Goal: Information Seeking & Learning: Check status

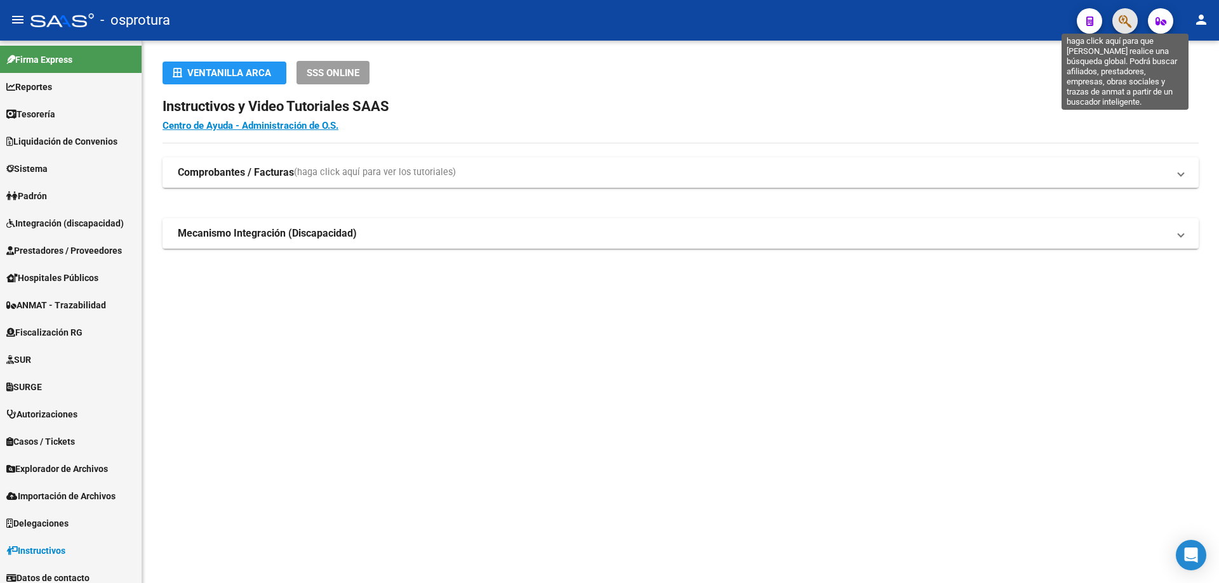
click at [1118, 20] on icon "button" at bounding box center [1124, 21] width 13 height 15
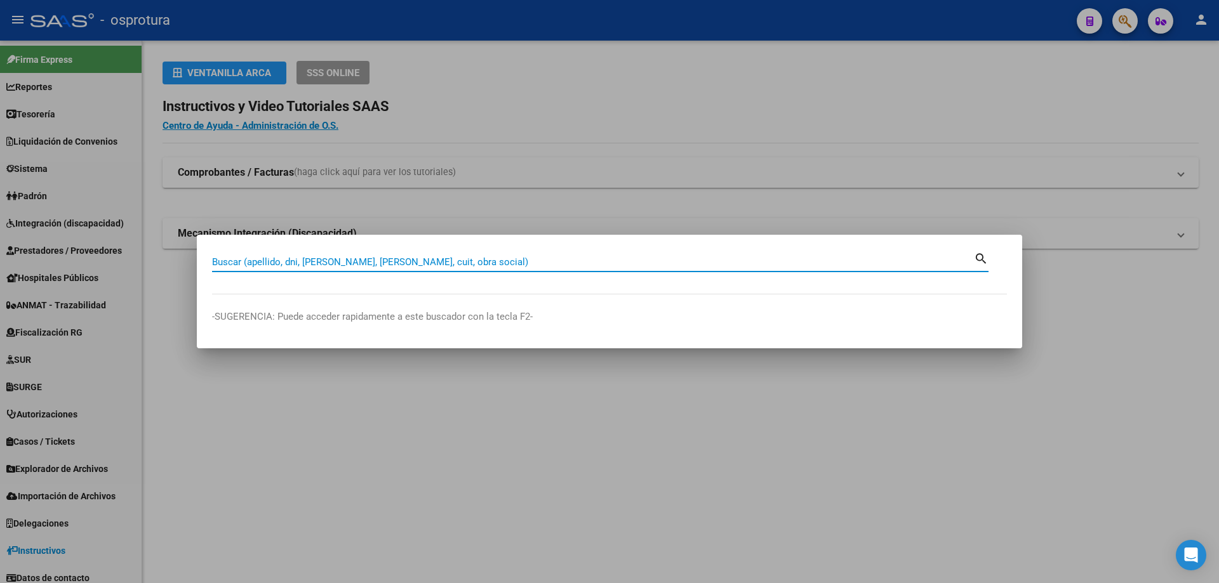
click at [487, 265] on input "Buscar (apellido, dni, [PERSON_NAME], [PERSON_NAME], cuit, obra social)" at bounding box center [593, 261] width 762 height 11
type input "20325934981"
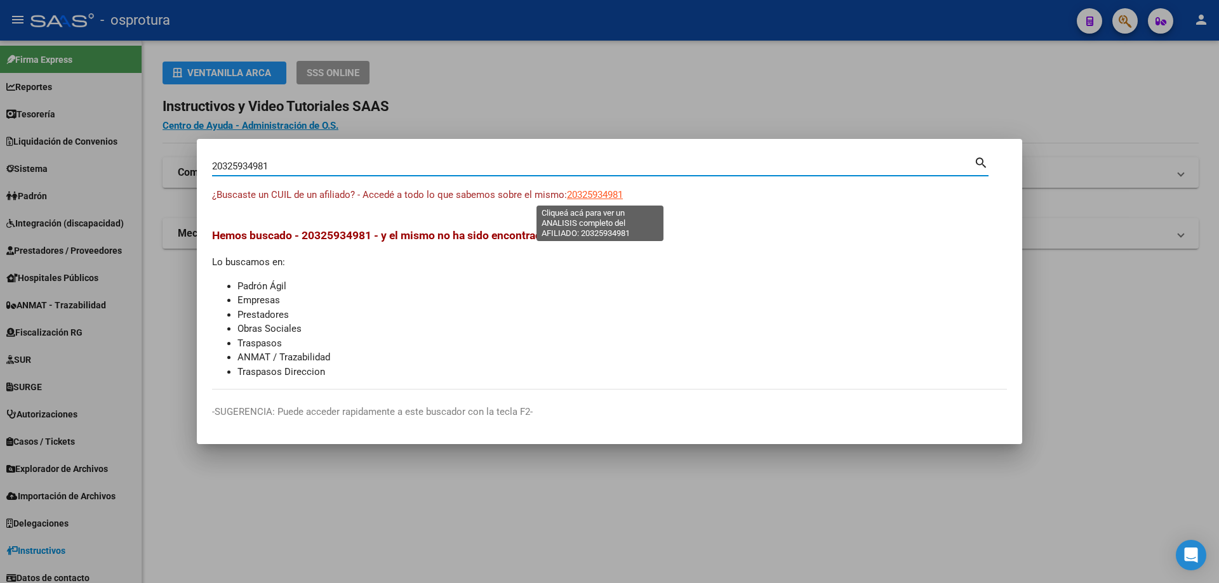
click at [590, 192] on span "20325934981" at bounding box center [595, 194] width 56 height 11
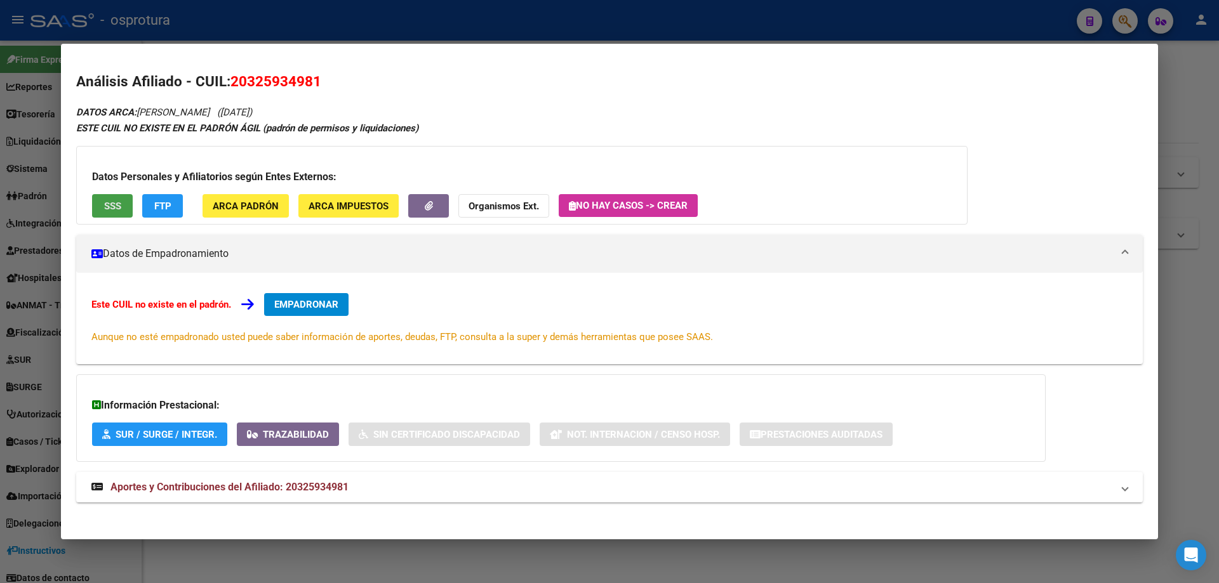
click at [117, 204] on span "SSS" at bounding box center [112, 206] width 17 height 11
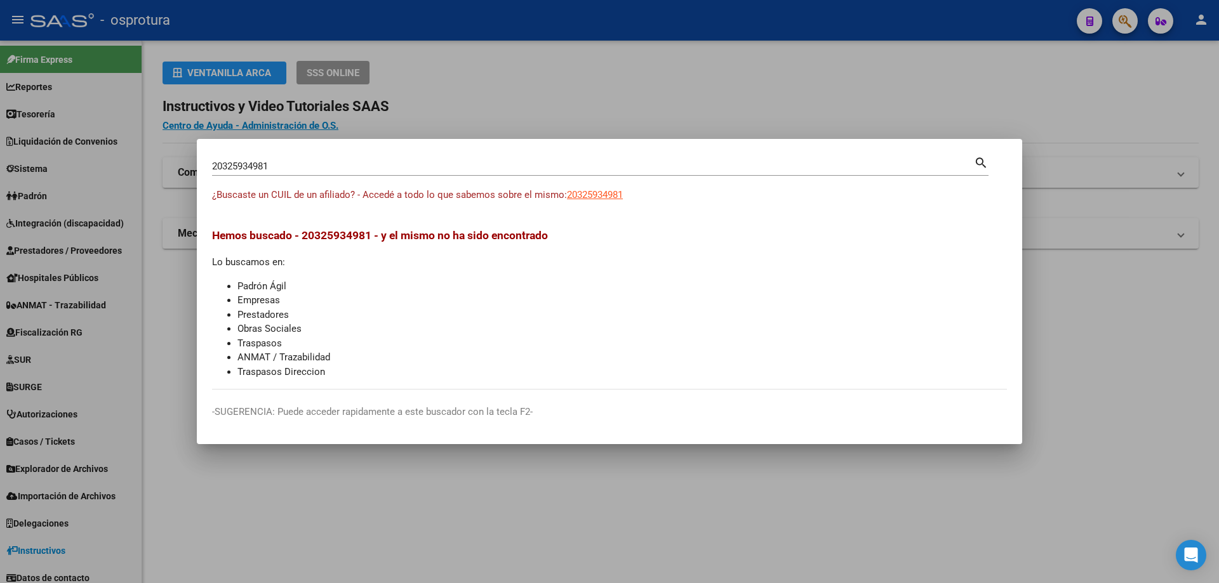
click at [274, 170] on input "20325934981" at bounding box center [593, 166] width 762 height 11
paste input "-32611455-4"
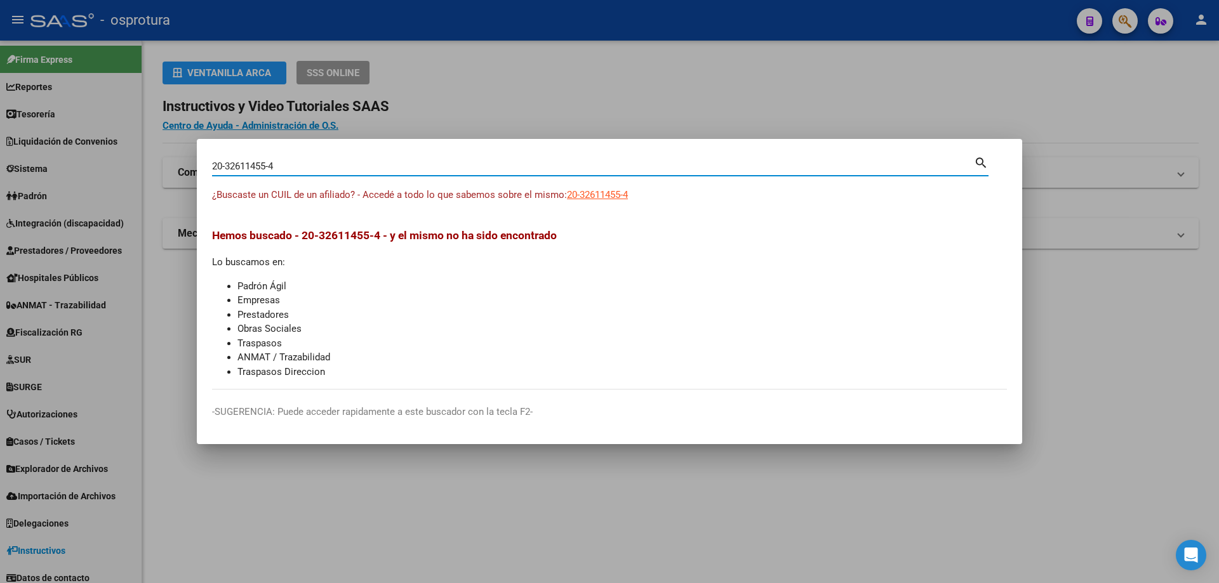
type input "20326114554"
click at [608, 193] on span "20326114554" at bounding box center [595, 194] width 56 height 11
type textarea "20326114554"
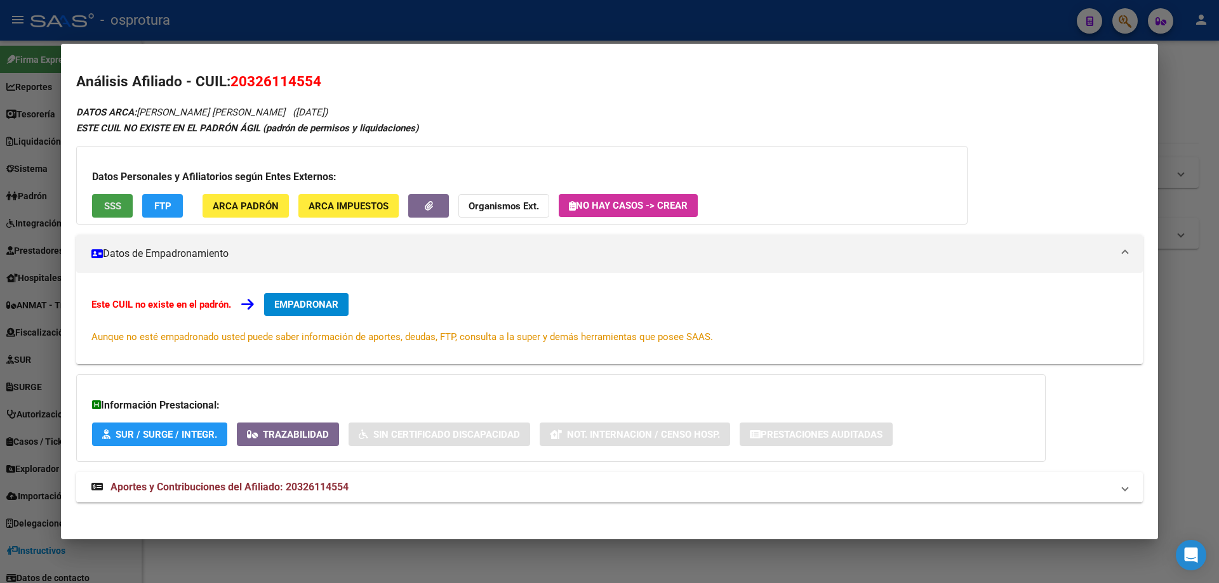
click at [117, 206] on span "SSS" at bounding box center [112, 206] width 17 height 11
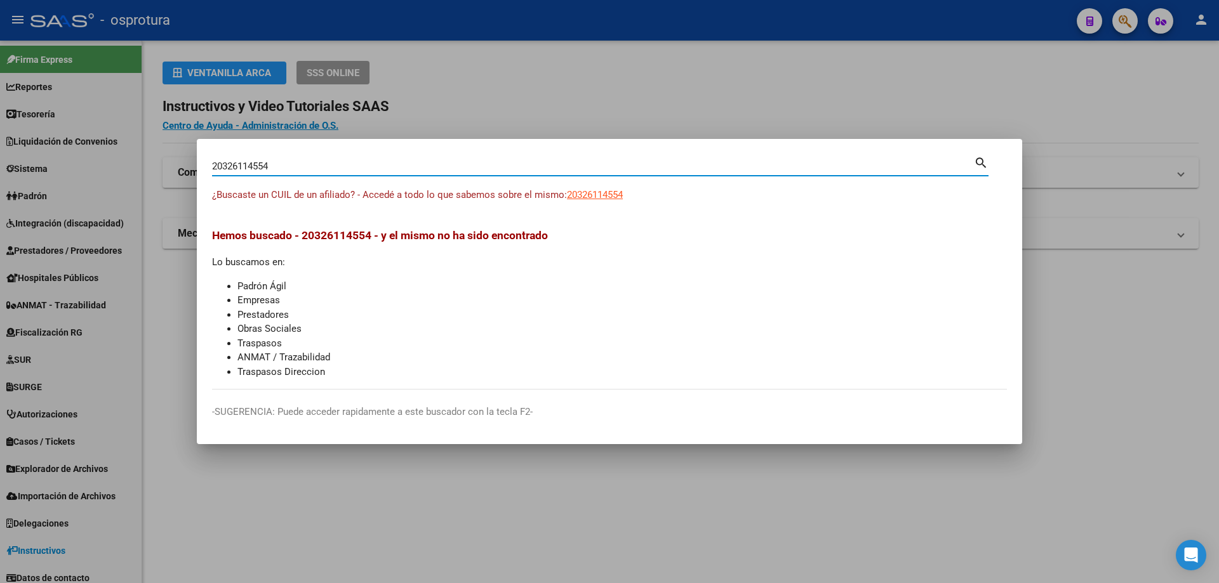
click at [331, 166] on input "20326114554" at bounding box center [593, 166] width 762 height 11
paste input "-32724751-5"
type input "20327247515"
click at [586, 195] on span "20327247515" at bounding box center [595, 194] width 56 height 11
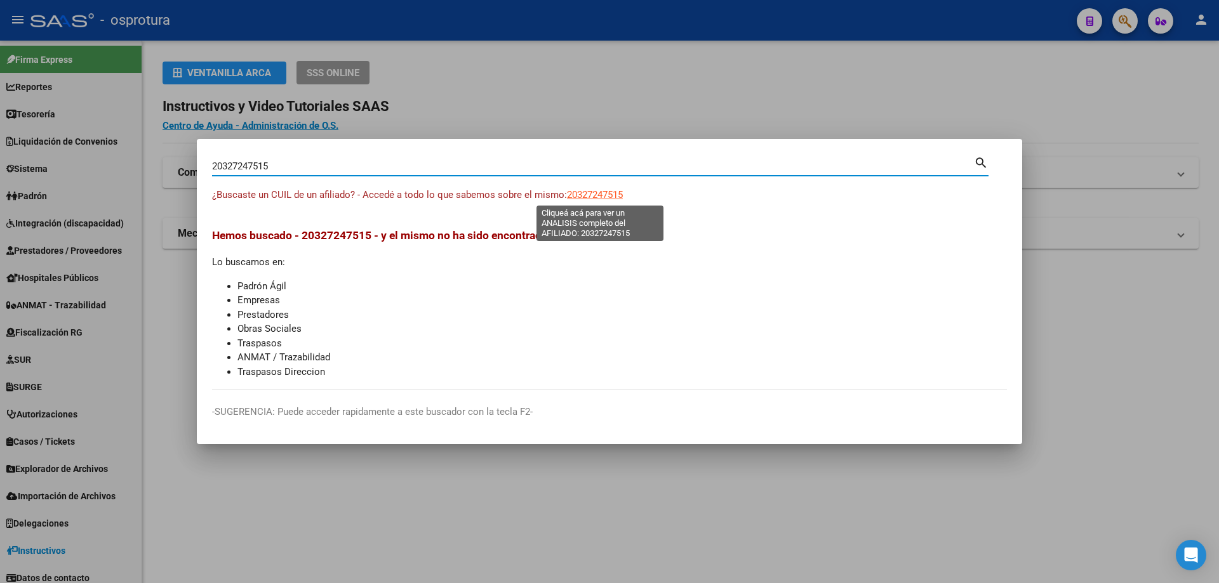
type textarea "20327247515"
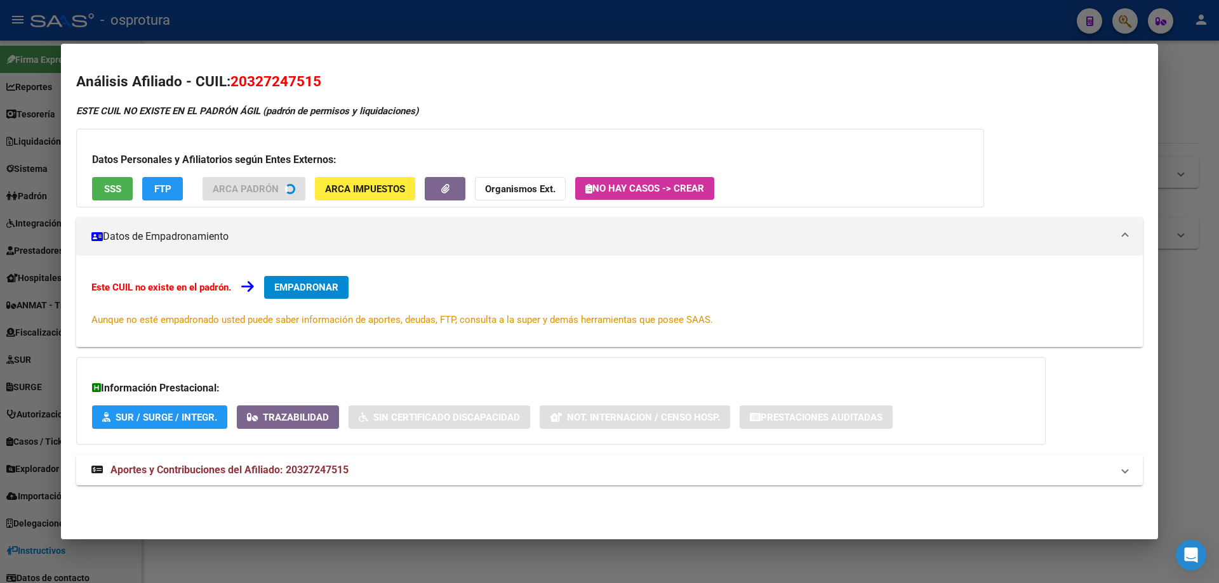
click at [105, 190] on span "SSS" at bounding box center [112, 188] width 17 height 11
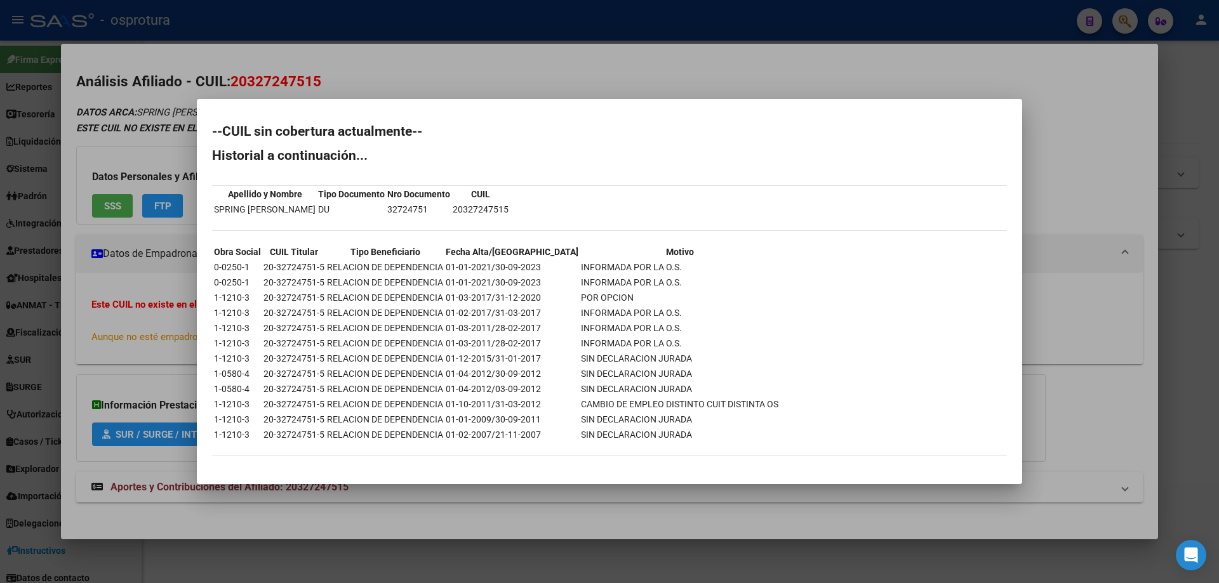
click at [580, 349] on td "INFORMADA POR LA O.S." at bounding box center [679, 343] width 199 height 14
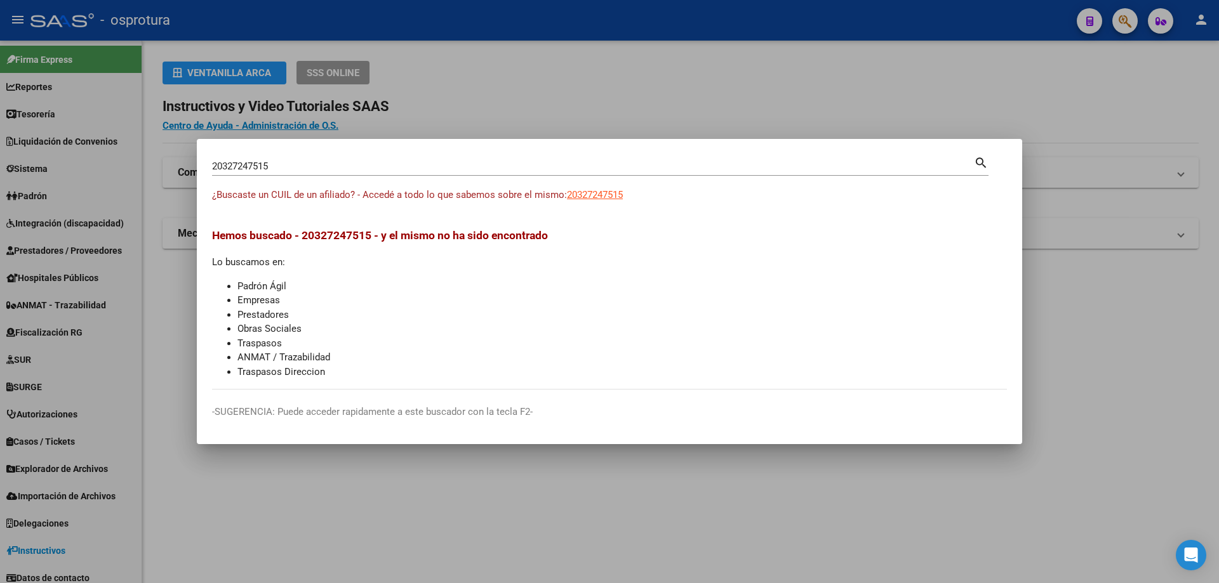
click at [328, 168] on input "20327247515" at bounding box center [593, 166] width 762 height 11
paste input "-32902898-"
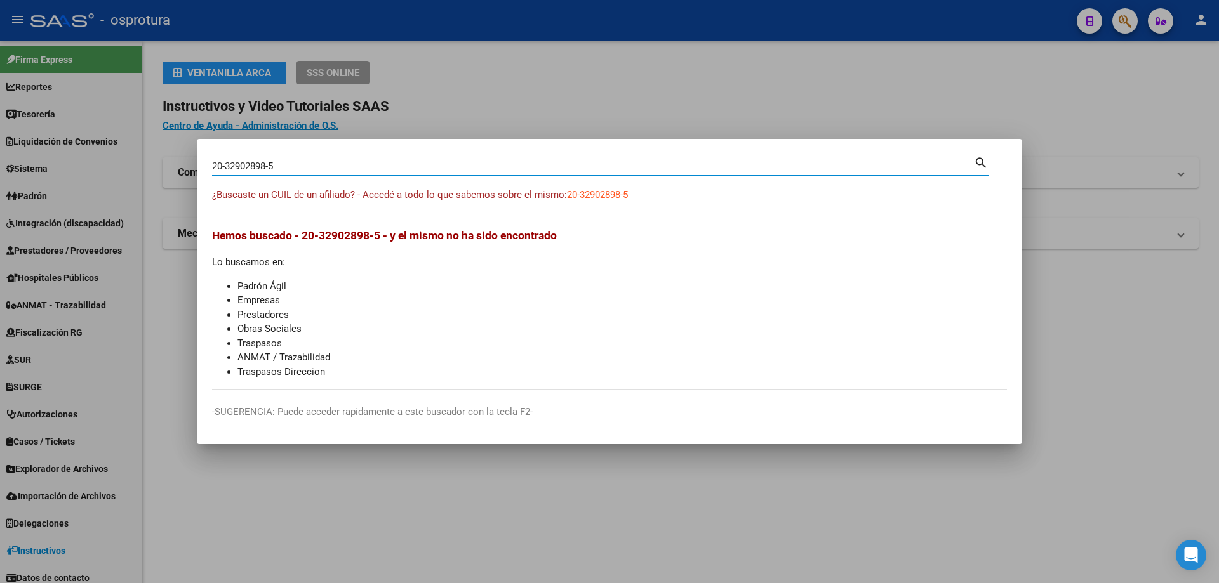
type input "20329028985"
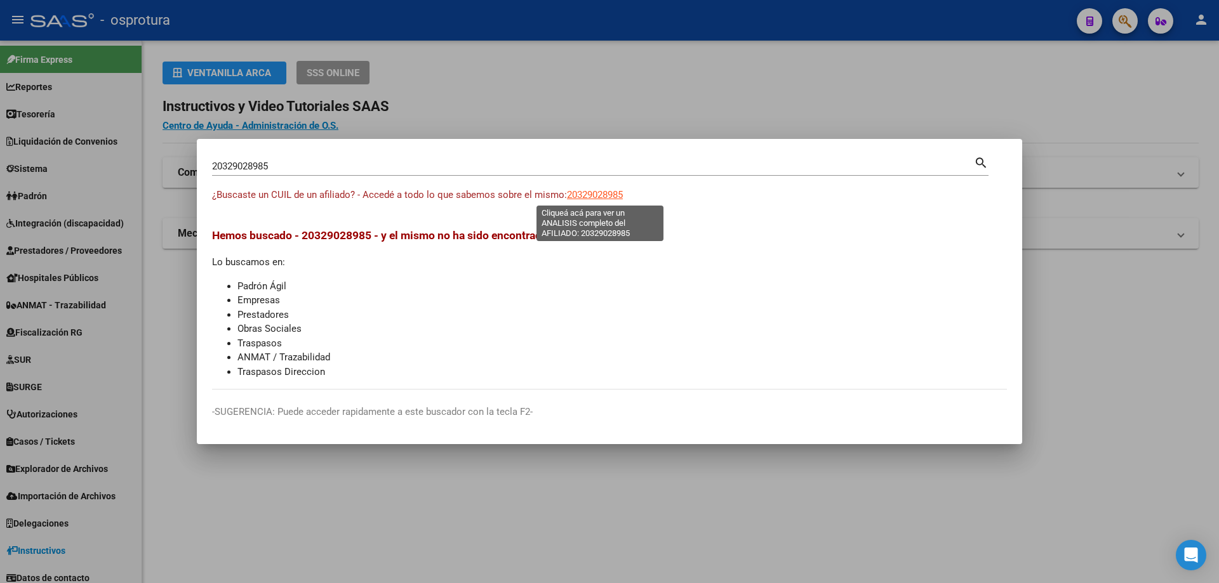
click at [597, 194] on span "20329028985" at bounding box center [595, 194] width 56 height 11
type textarea "20329028985"
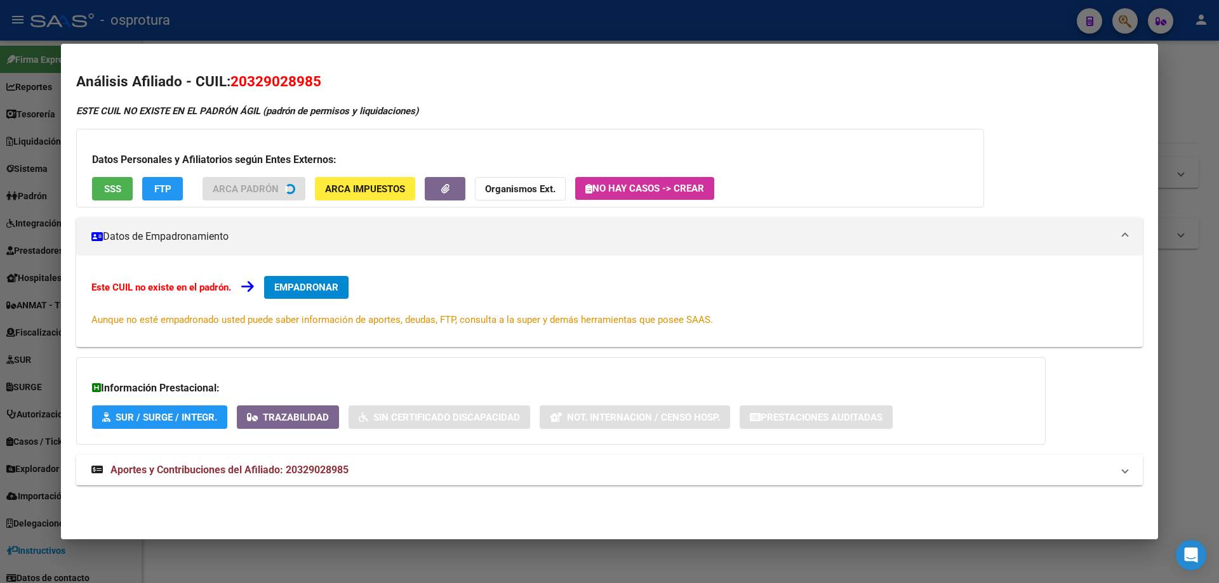
click at [118, 194] on span "SSS" at bounding box center [112, 188] width 17 height 11
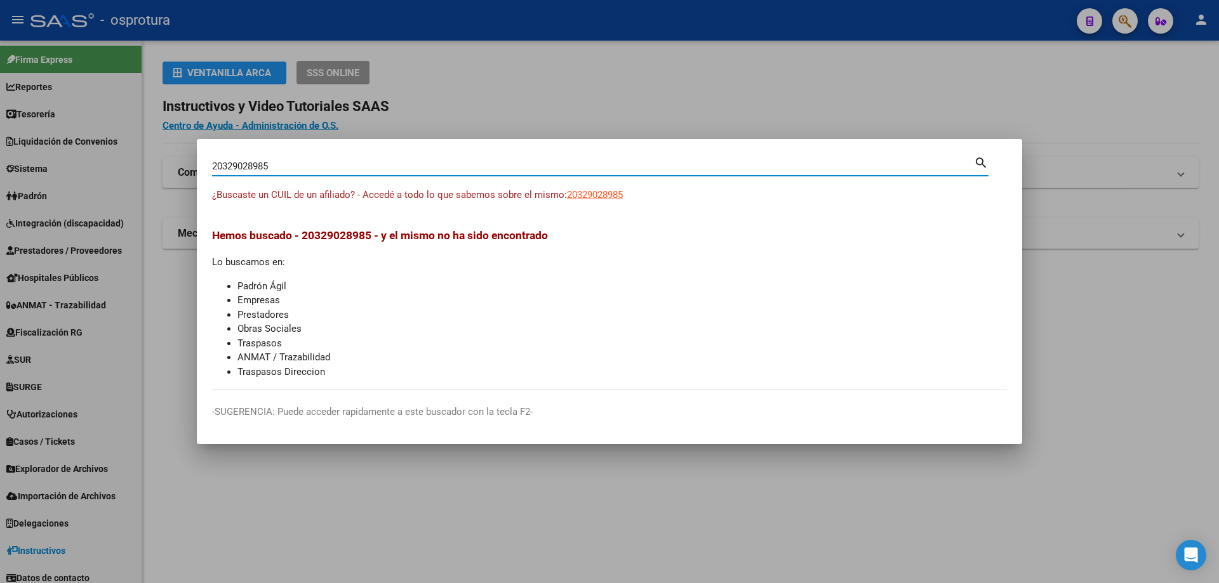
click at [272, 167] on input "20329028985" at bounding box center [593, 166] width 762 height 11
paste input "-32999052-"
type input "20329990525"
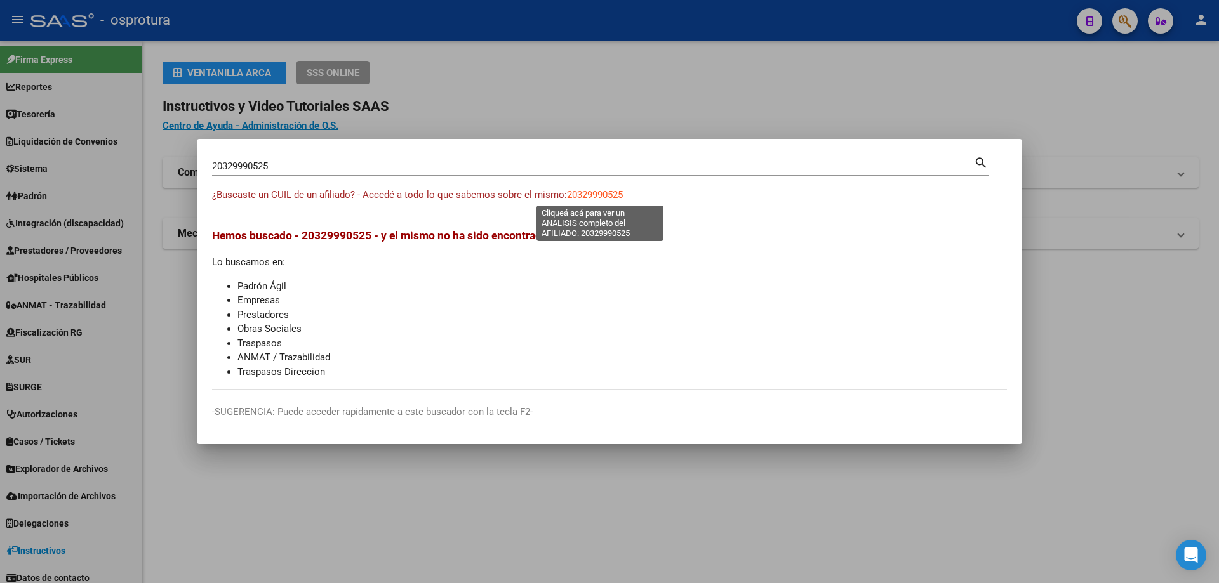
click at [611, 197] on span "20329990525" at bounding box center [595, 194] width 56 height 11
type textarea "20329990525"
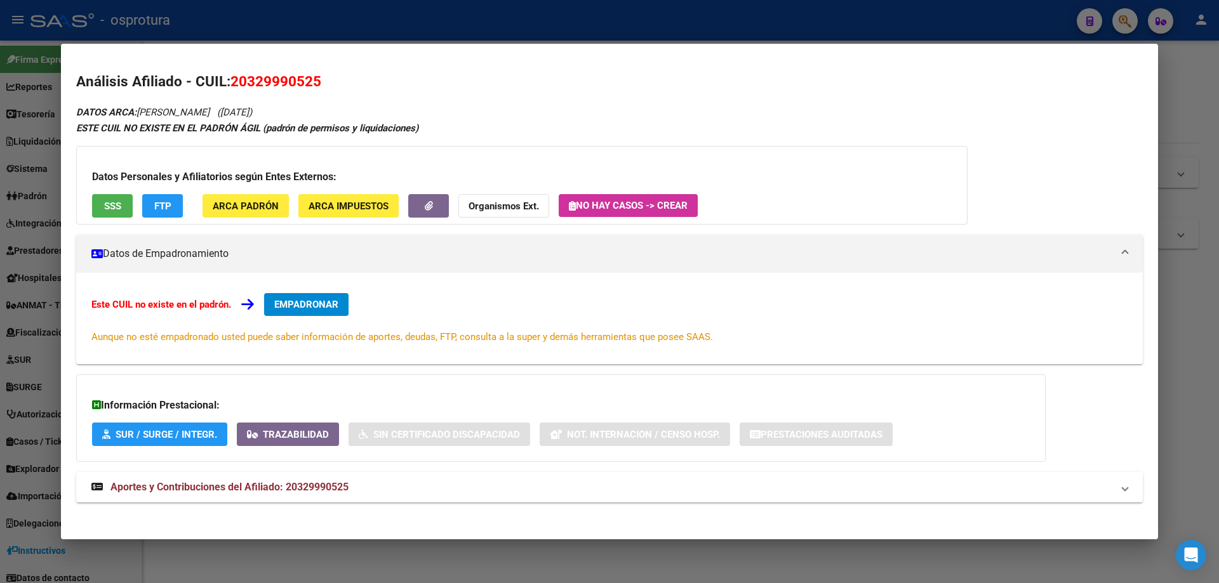
click at [119, 215] on button "SSS" at bounding box center [112, 205] width 41 height 23
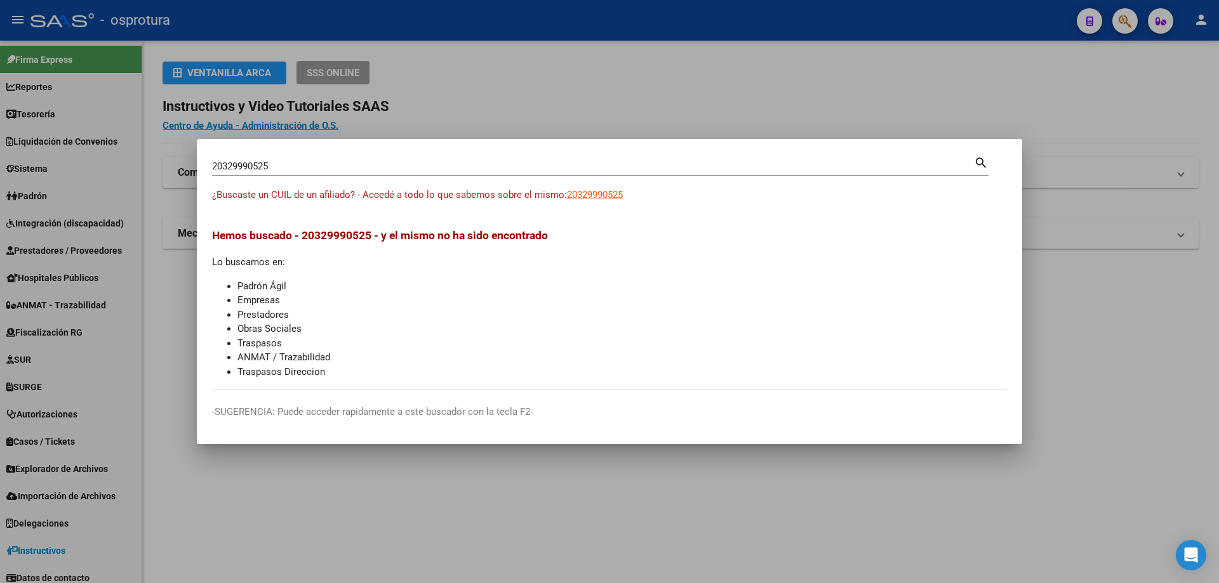
click at [304, 166] on input "20329990525" at bounding box center [593, 166] width 762 height 11
paste input "-33055140-3"
type input "20330551403"
click at [591, 192] on span "20330551403" at bounding box center [595, 194] width 56 height 11
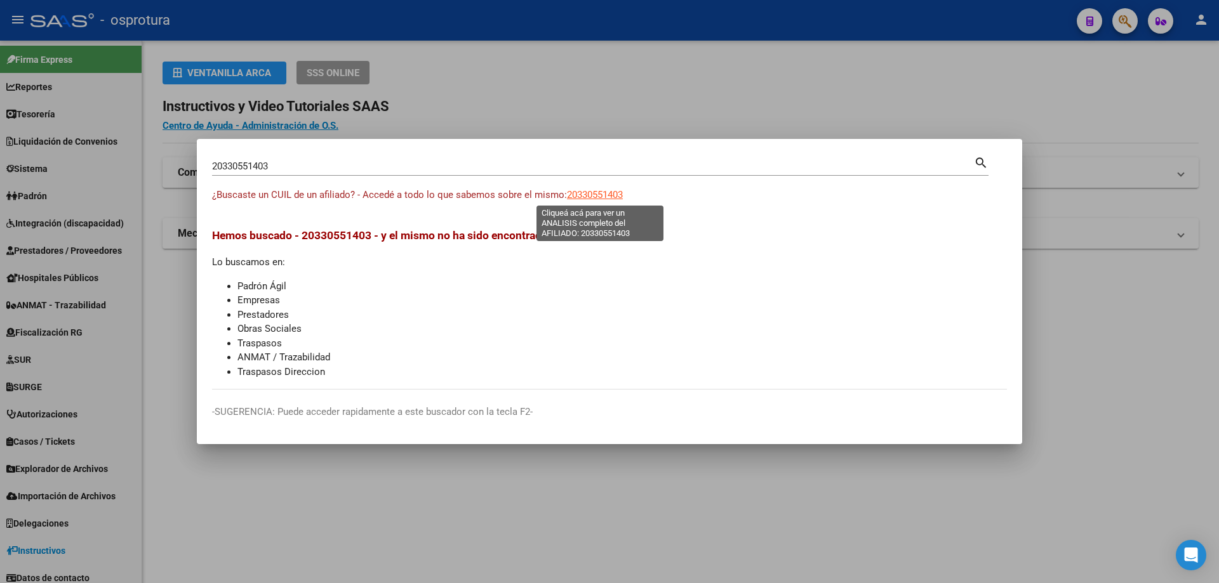
type textarea "20330551403"
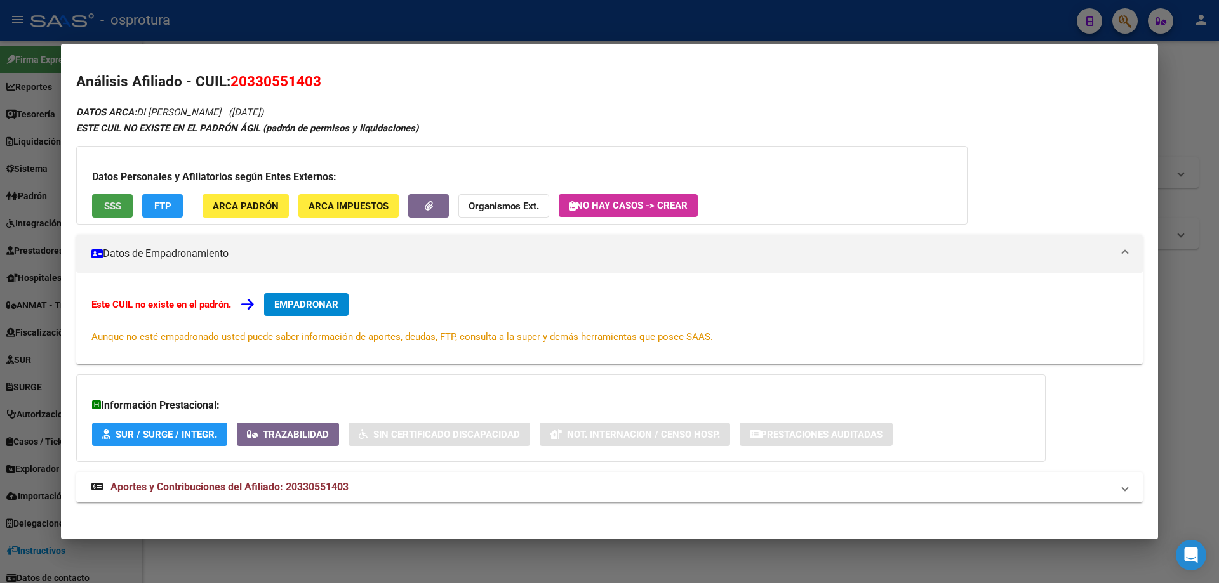
click at [107, 199] on button "SSS" at bounding box center [112, 205] width 41 height 23
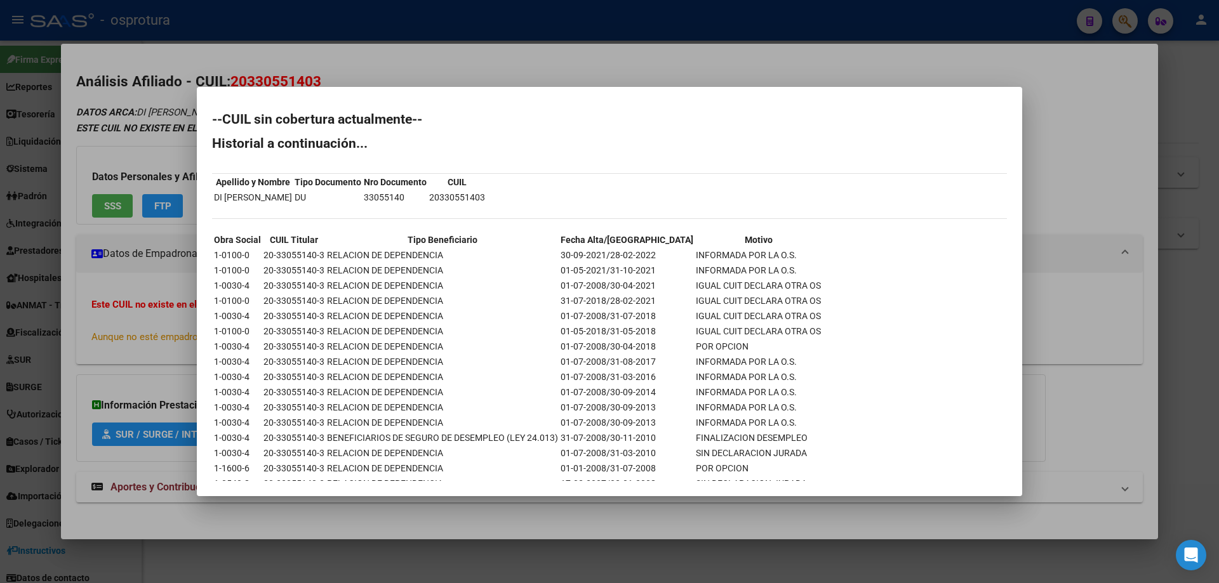
scroll to position [37, 0]
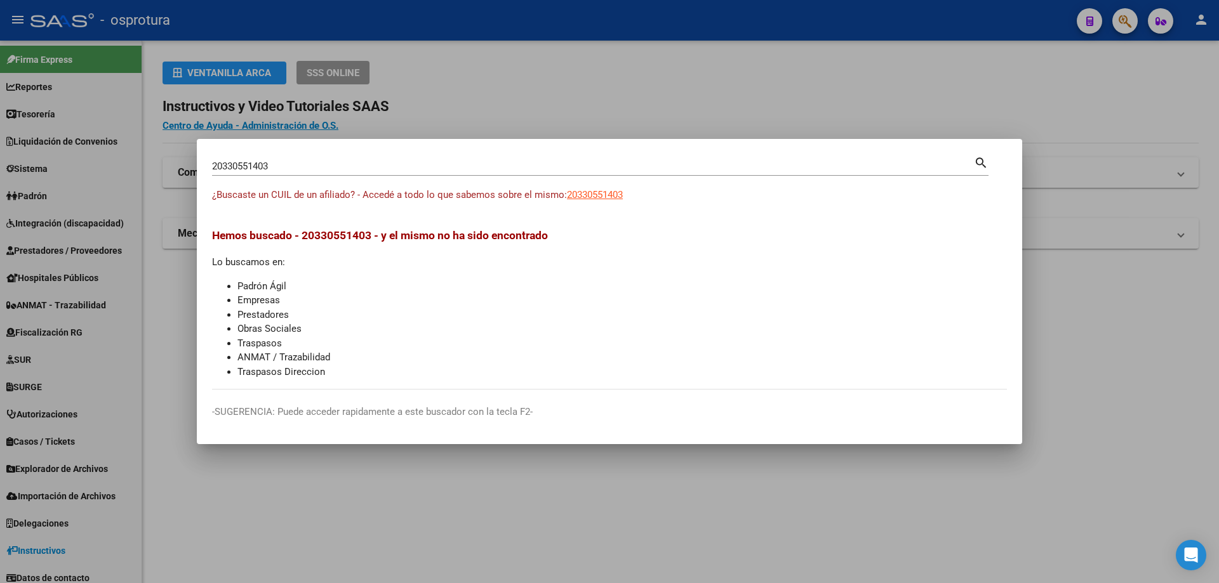
click at [314, 169] on input "20330551403" at bounding box center [593, 166] width 762 height 11
paste input "-33103276-0"
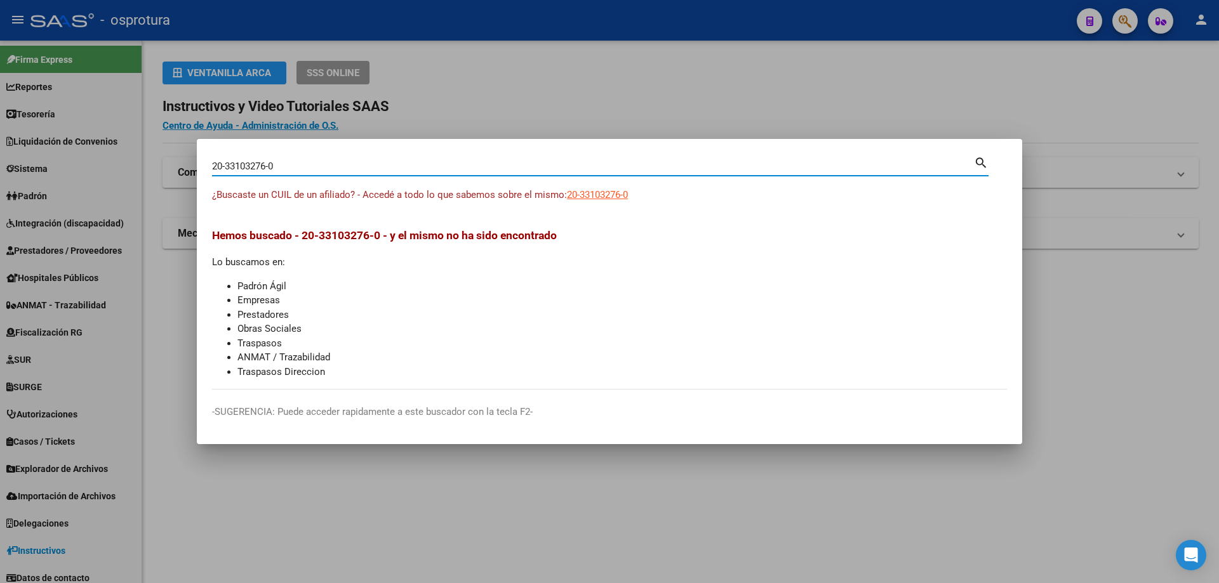
type input "20331032760"
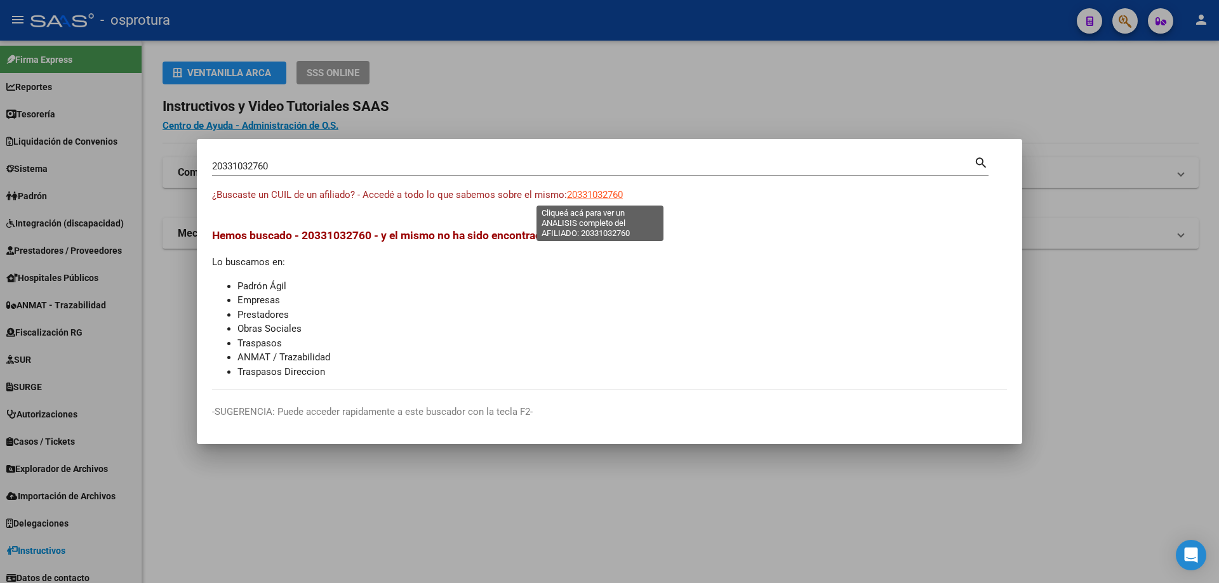
click at [614, 199] on span "20331032760" at bounding box center [595, 194] width 56 height 11
type textarea "20331032760"
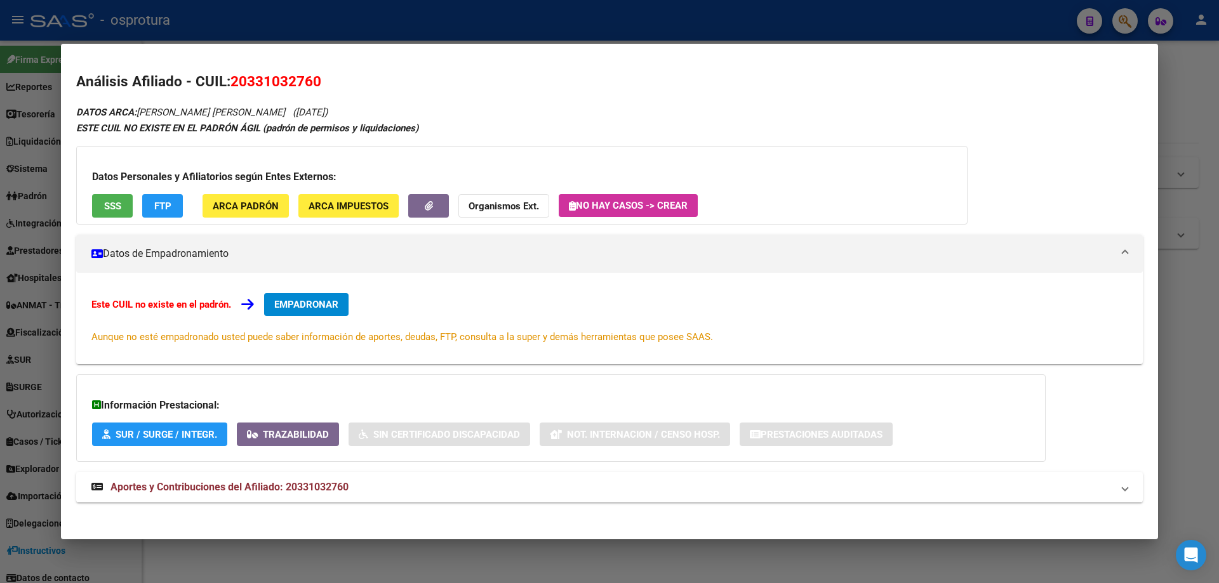
click at [121, 205] on span "SSS" at bounding box center [112, 206] width 17 height 11
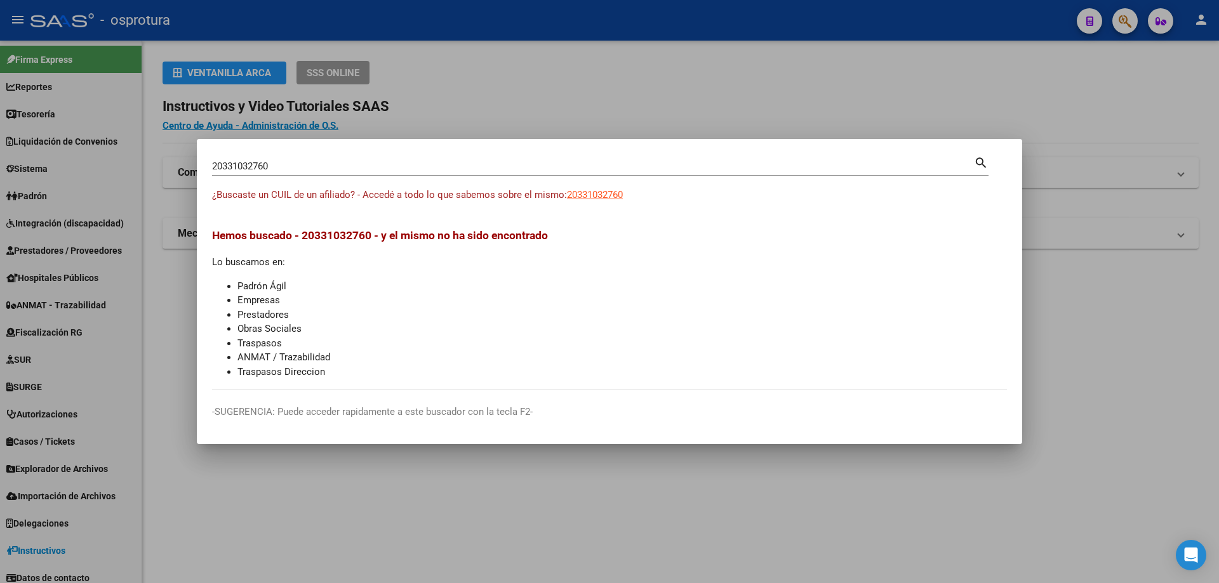
click at [319, 169] on input "20331032760" at bounding box center [593, 166] width 762 height 11
paste input "-33114641-3"
type input "20331146413"
click at [599, 198] on span "20331146413" at bounding box center [595, 194] width 56 height 11
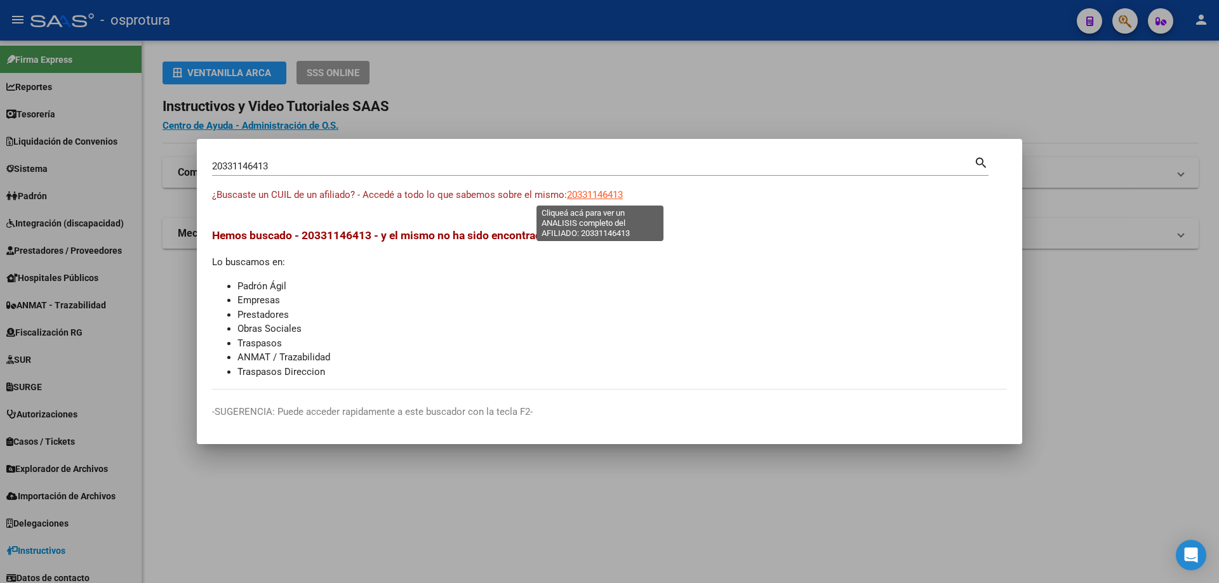
type textarea "20331146413"
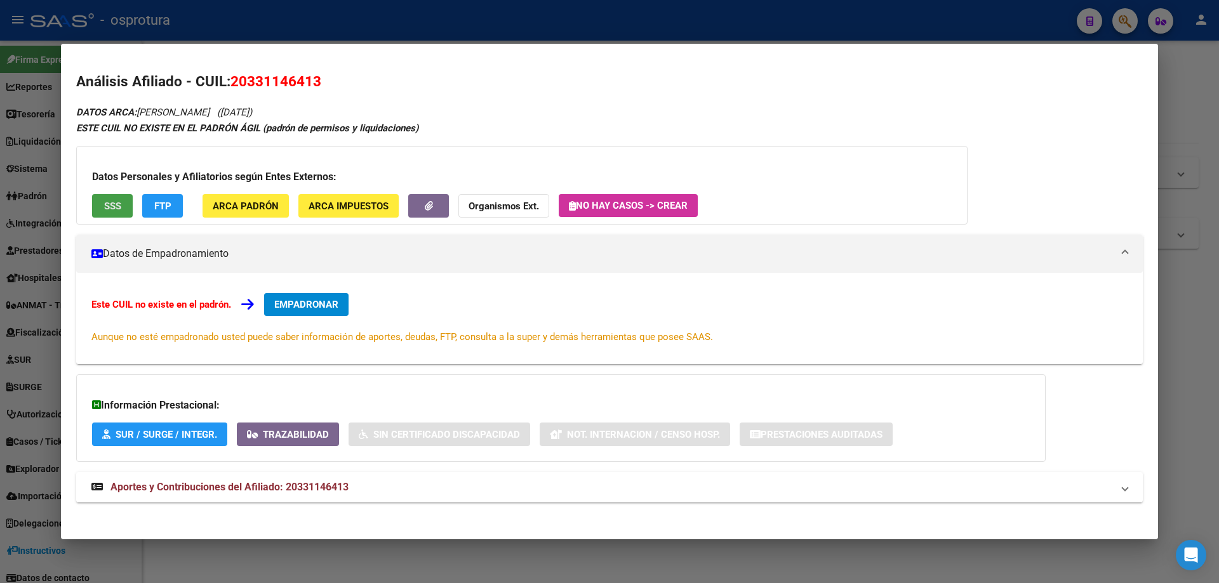
click at [116, 204] on span "SSS" at bounding box center [112, 206] width 17 height 11
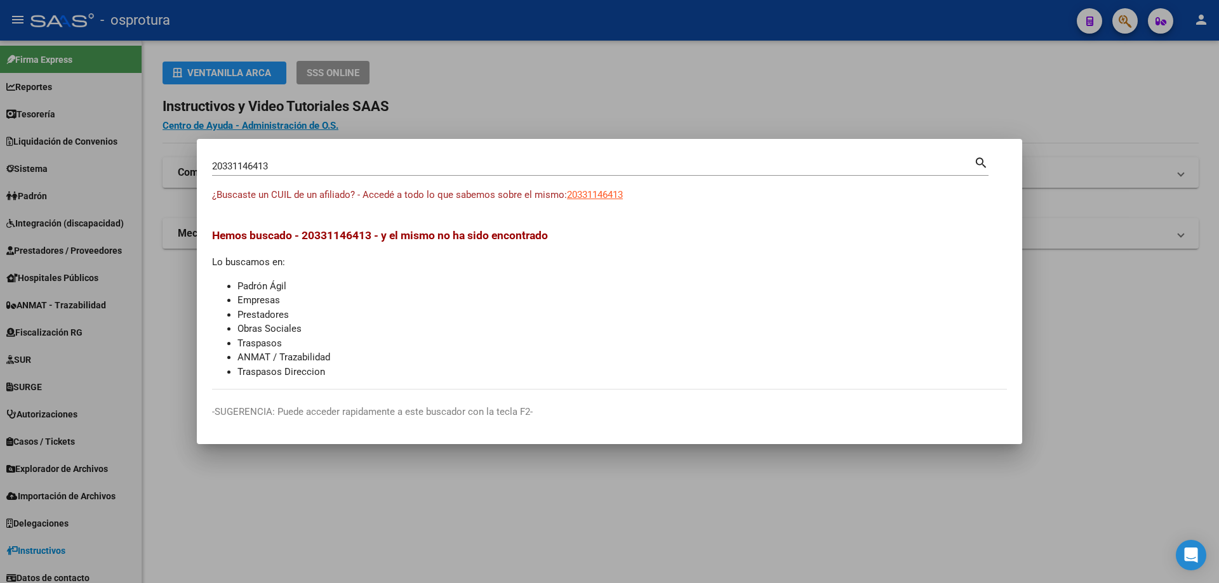
click at [350, 169] on input "20331146413" at bounding box center [593, 166] width 762 height 11
paste input "-33197392-1"
type input "20331973921"
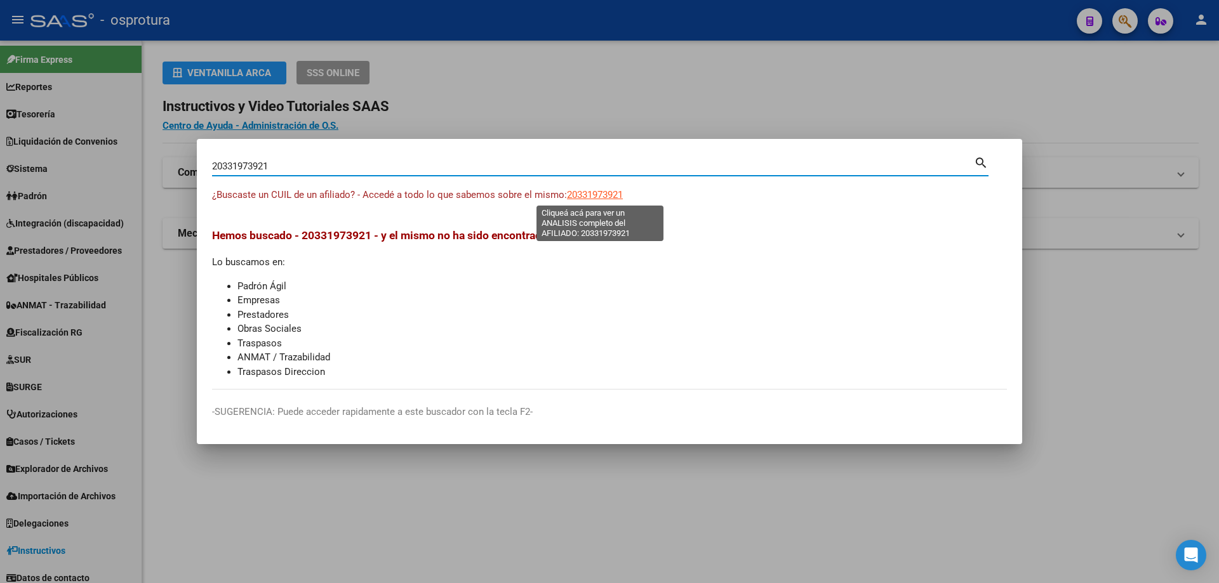
click at [590, 197] on span "20331973921" at bounding box center [595, 194] width 56 height 11
type textarea "20331973921"
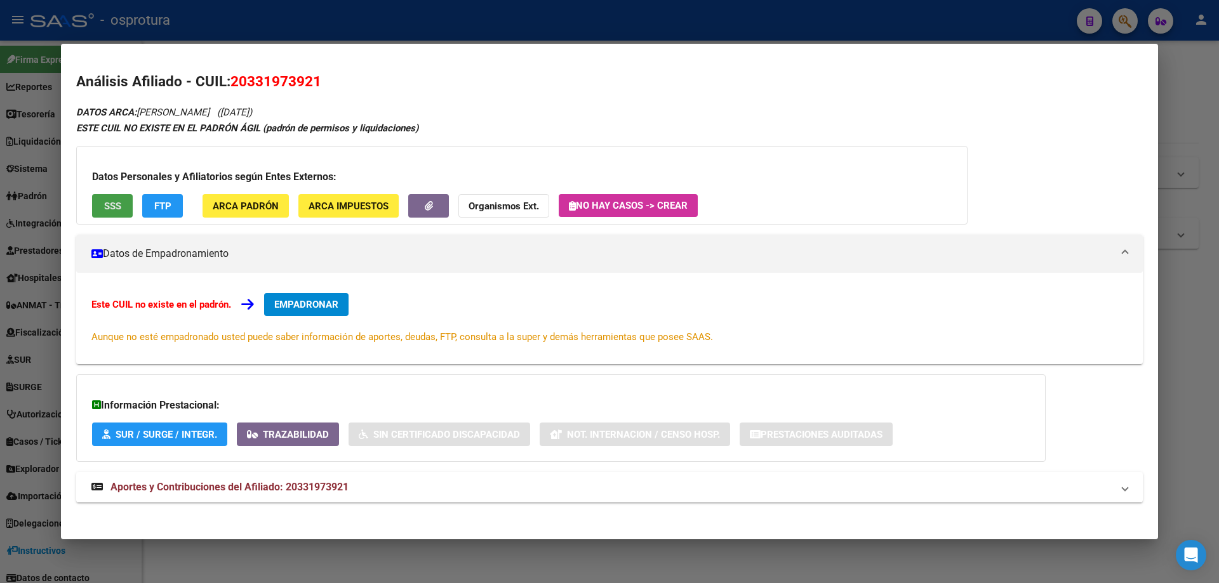
click at [112, 197] on button "SSS" at bounding box center [112, 205] width 41 height 23
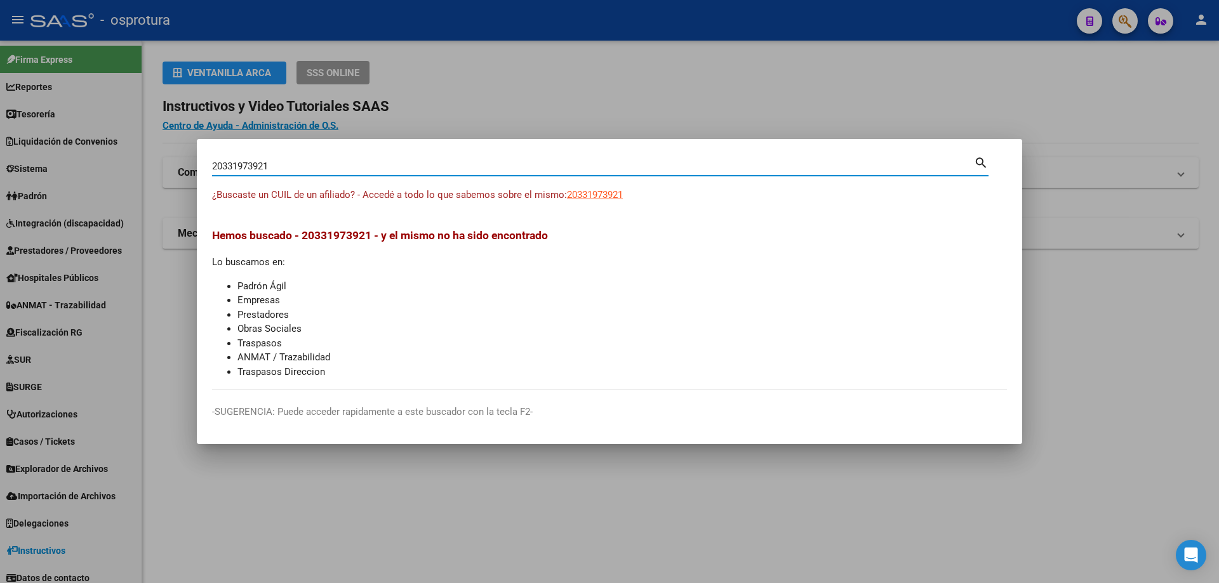
click at [281, 166] on input "20331973921" at bounding box center [593, 166] width 762 height 11
paste input "-33219841-7"
type input "20332198417"
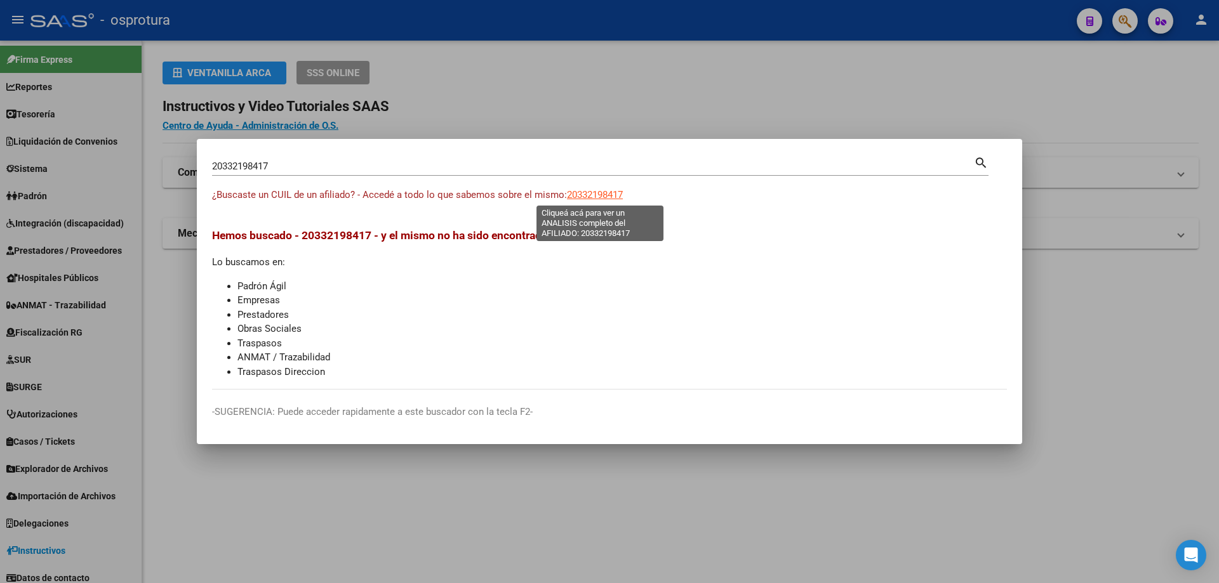
click at [614, 196] on span "20332198417" at bounding box center [595, 194] width 56 height 11
type textarea "20332198417"
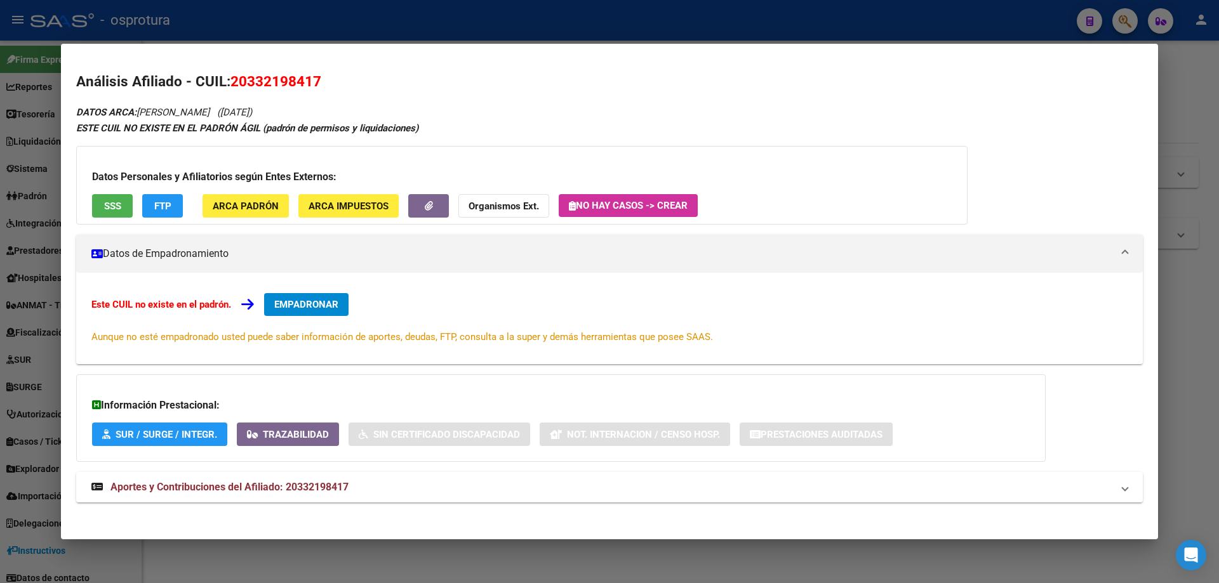
click at [103, 203] on button "SSS" at bounding box center [112, 205] width 41 height 23
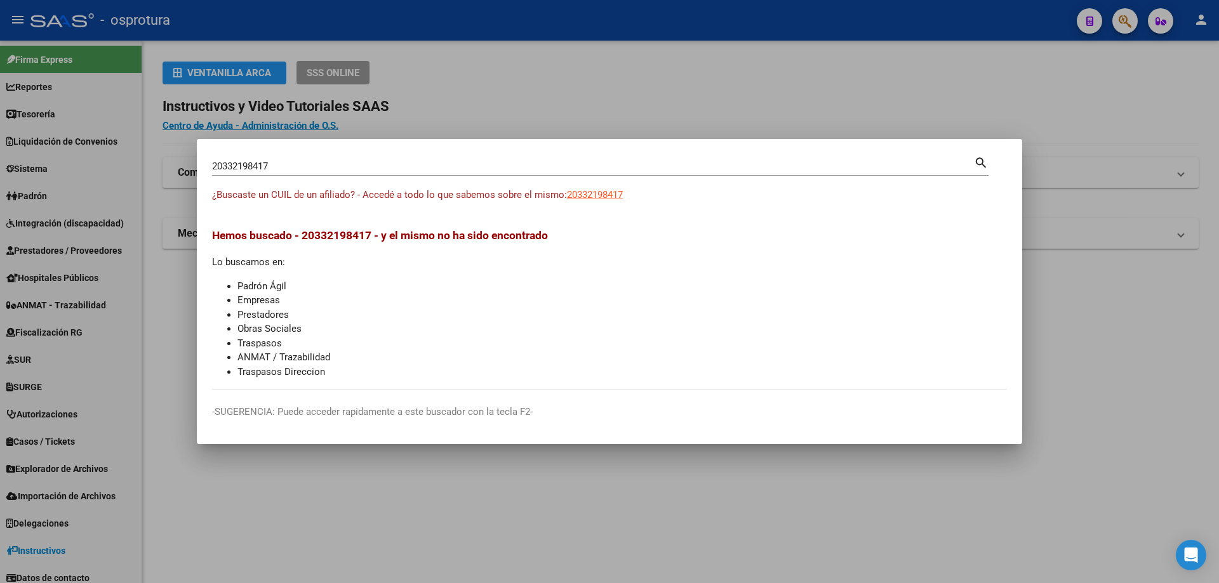
click at [394, 160] on div "20332198417 Buscar (apellido, dni, cuil, [PERSON_NAME], cuit, obra social)" at bounding box center [593, 166] width 762 height 19
click at [393, 165] on input "20332198417" at bounding box center [593, 166] width 762 height 11
paste input "-33226685-4"
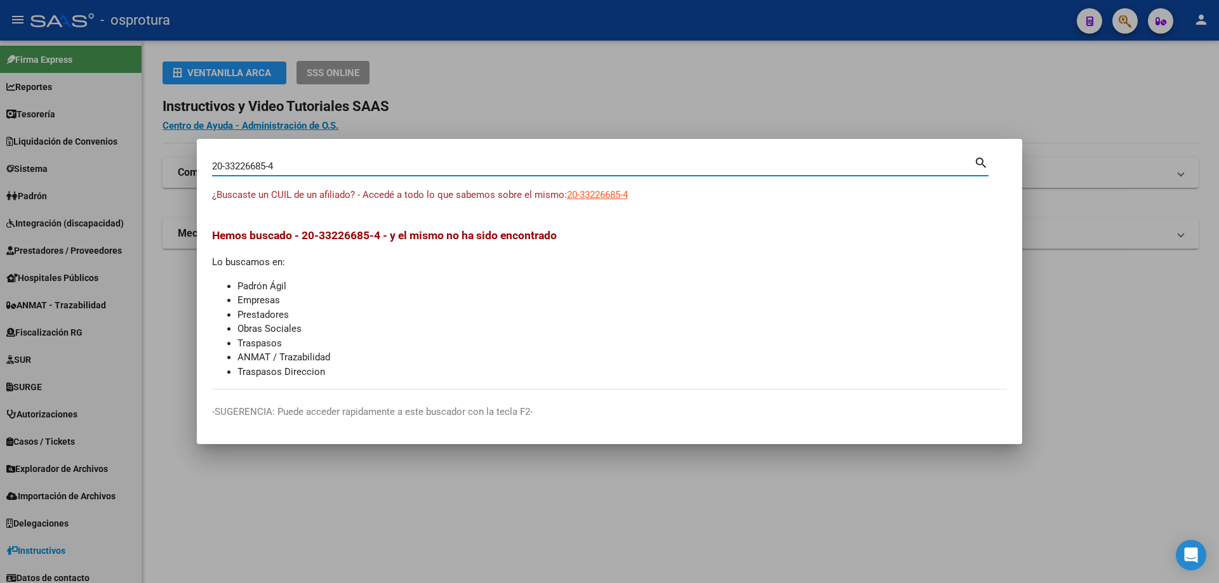
type input "20332266854"
click at [572, 195] on span "20332266854" at bounding box center [595, 194] width 56 height 11
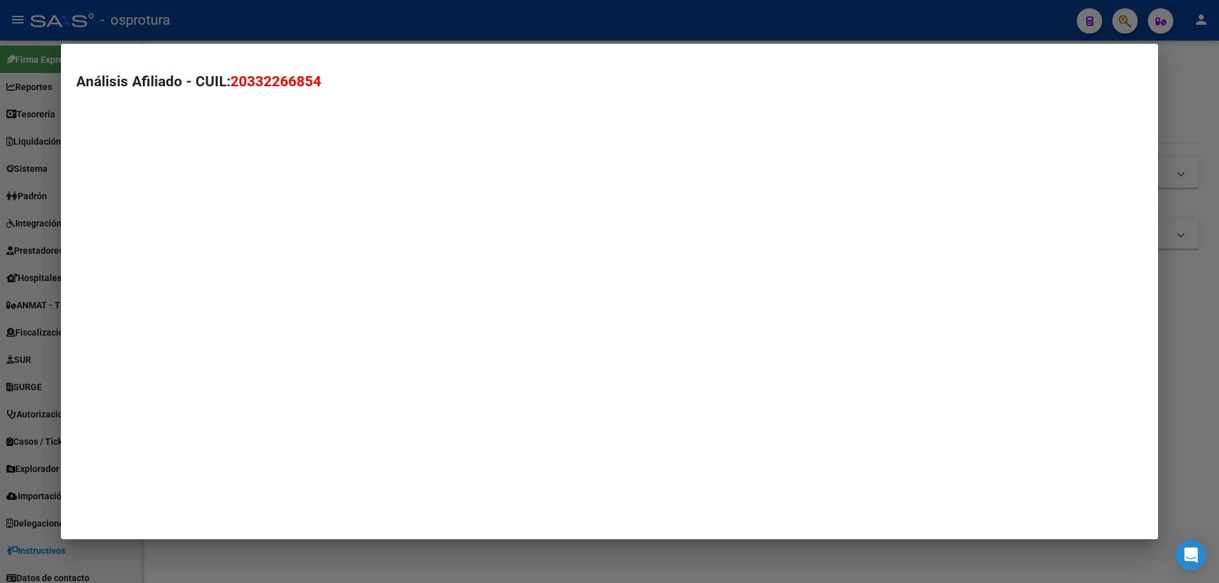
type textarea "20332266854"
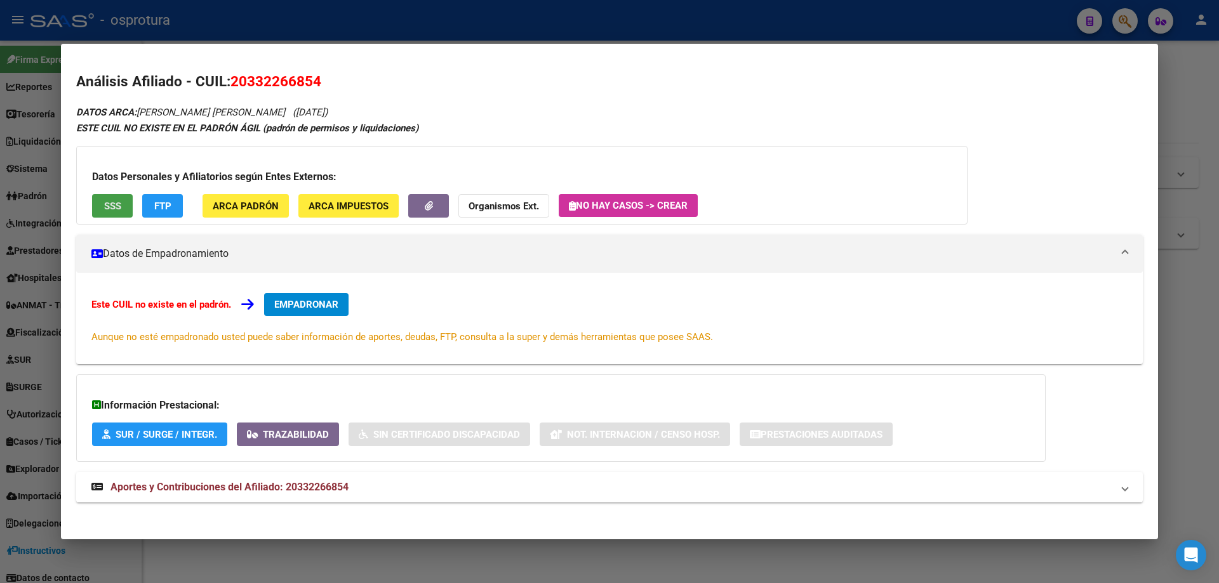
click at [115, 194] on button "SSS" at bounding box center [112, 205] width 41 height 23
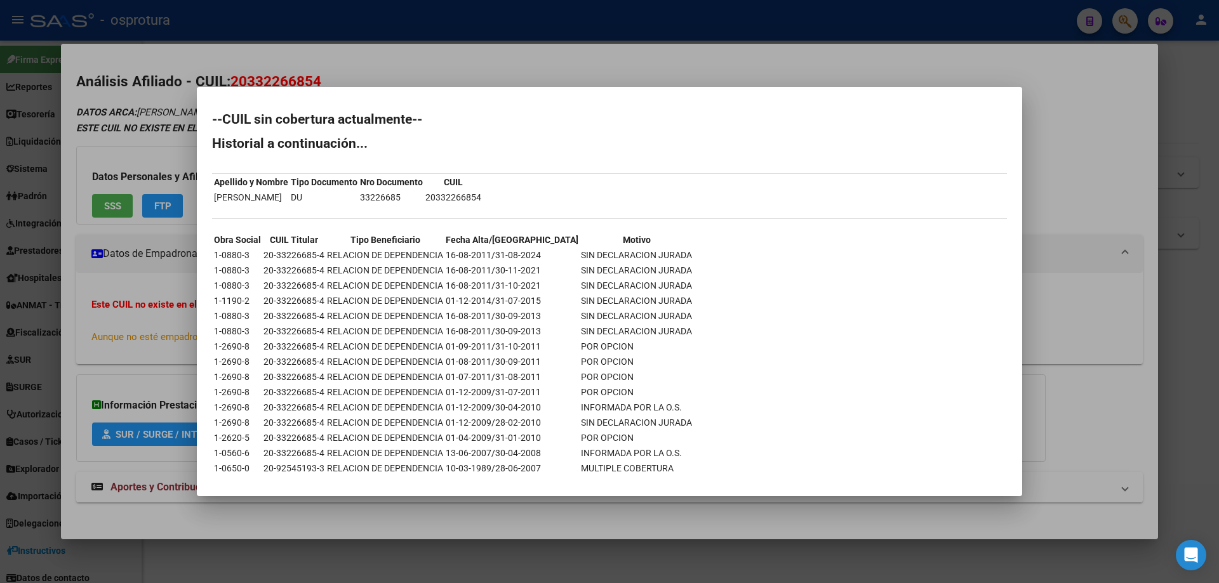
scroll to position [22, 0]
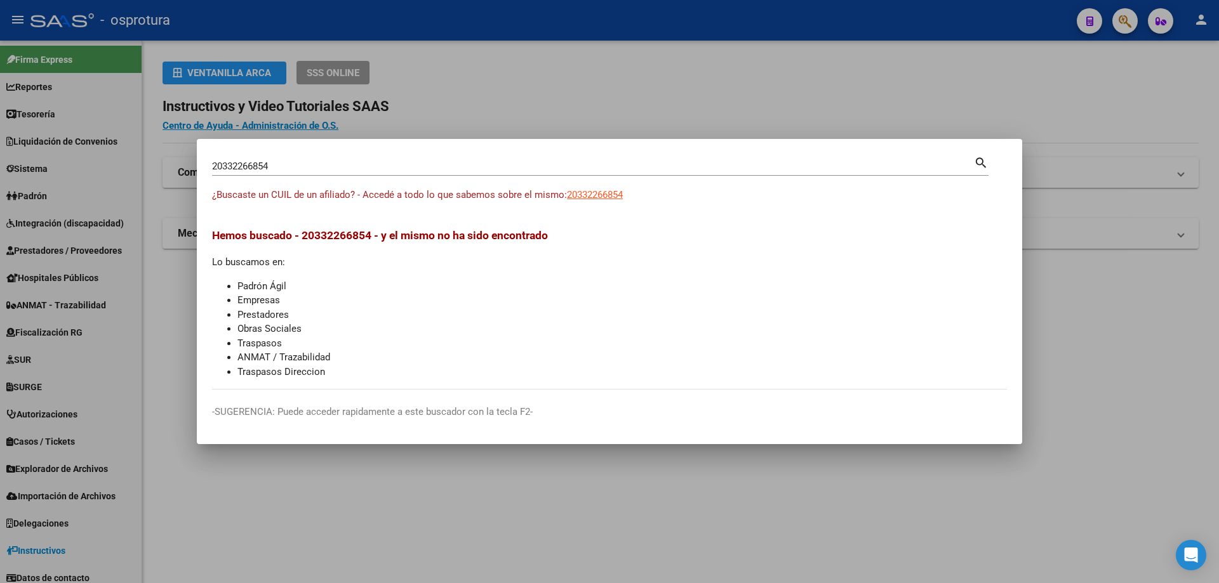
click at [447, 166] on input "20332266854" at bounding box center [593, 166] width 762 height 11
paste input "-33237772-9"
type input "20332377729"
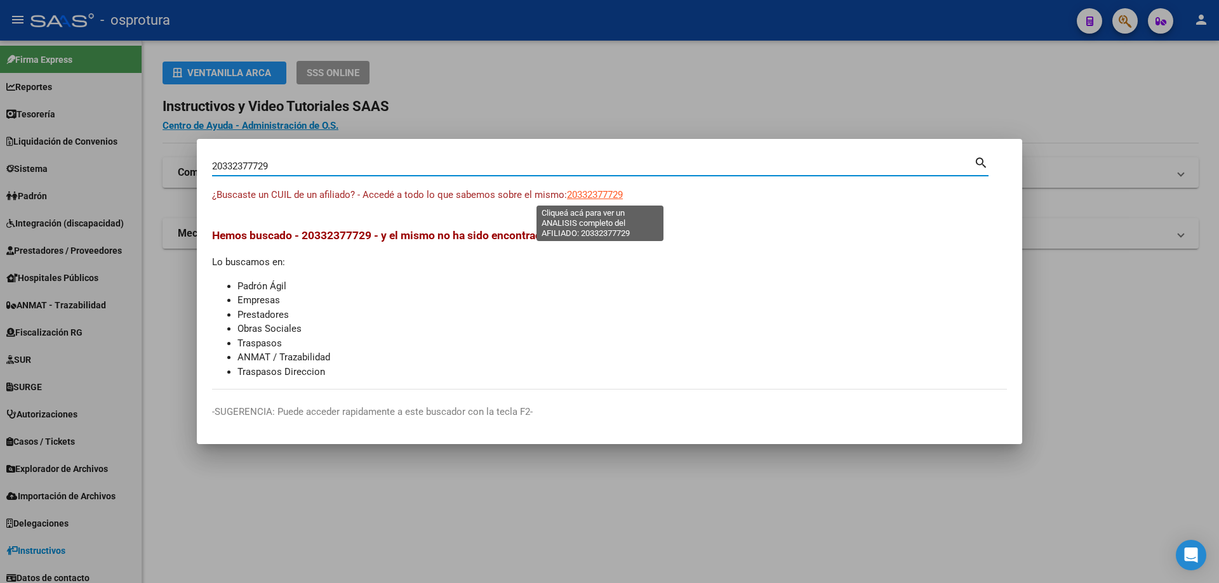
click at [610, 195] on span "20332377729" at bounding box center [595, 194] width 56 height 11
type textarea "20332377729"
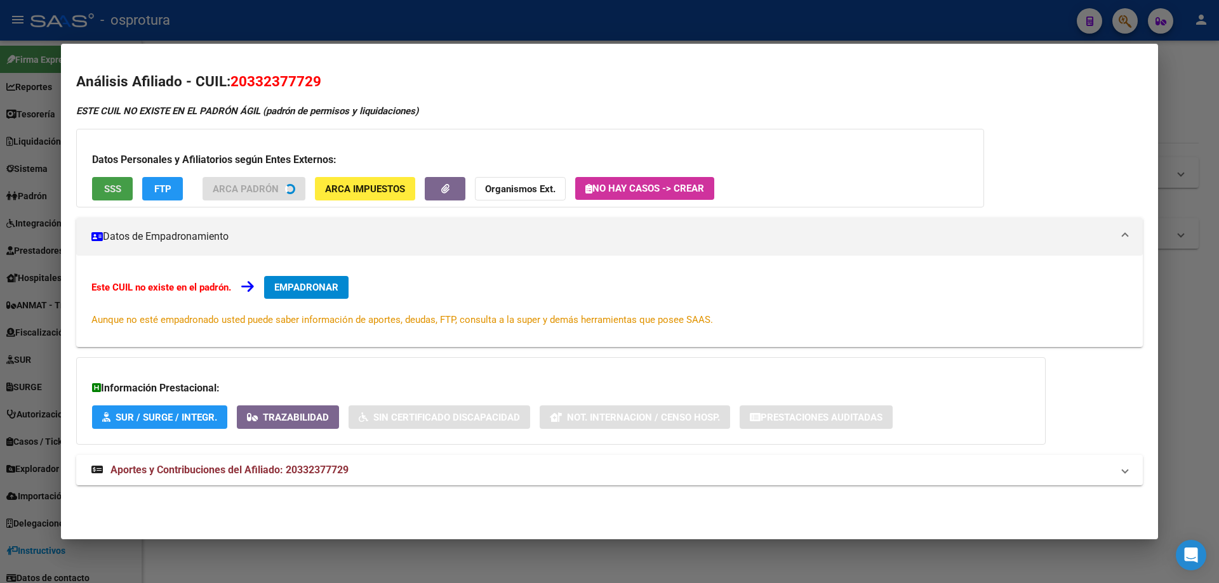
click at [117, 193] on span "SSS" at bounding box center [112, 188] width 17 height 11
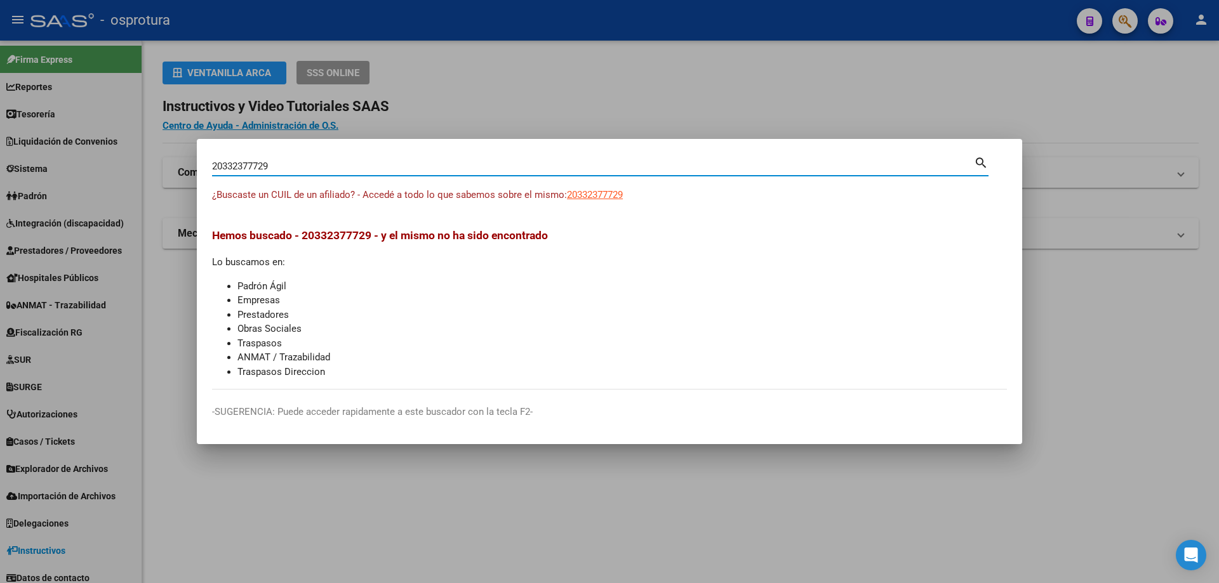
click at [277, 166] on input "20332377729" at bounding box center [593, 166] width 762 height 11
paste input "-33246803-1"
type input "20332468031"
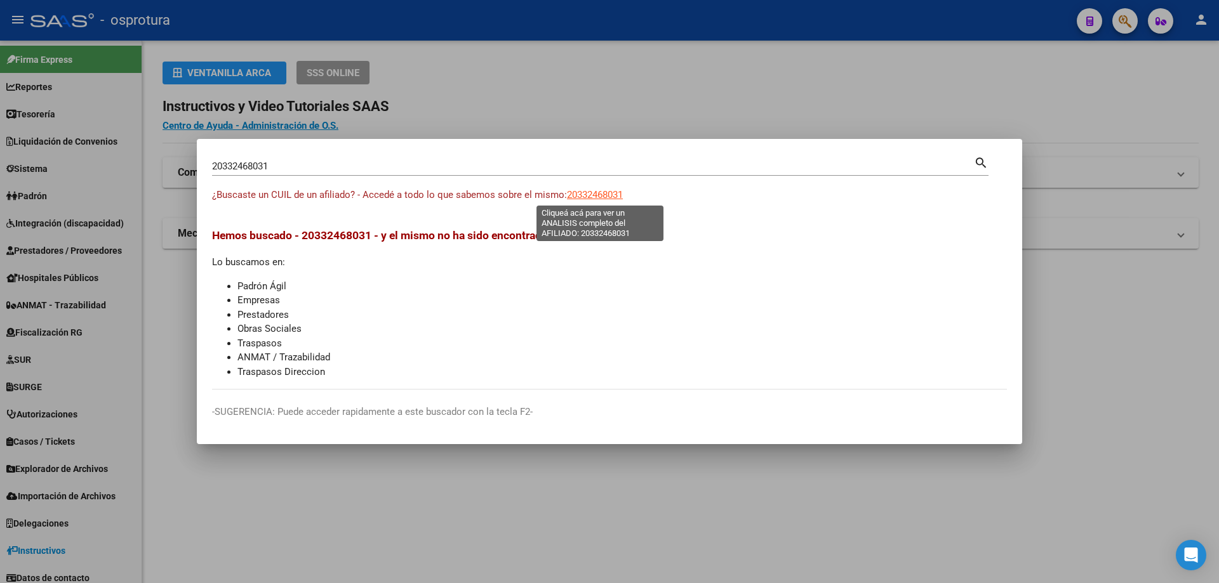
click at [603, 192] on span "20332468031" at bounding box center [595, 194] width 56 height 11
type textarea "20332468031"
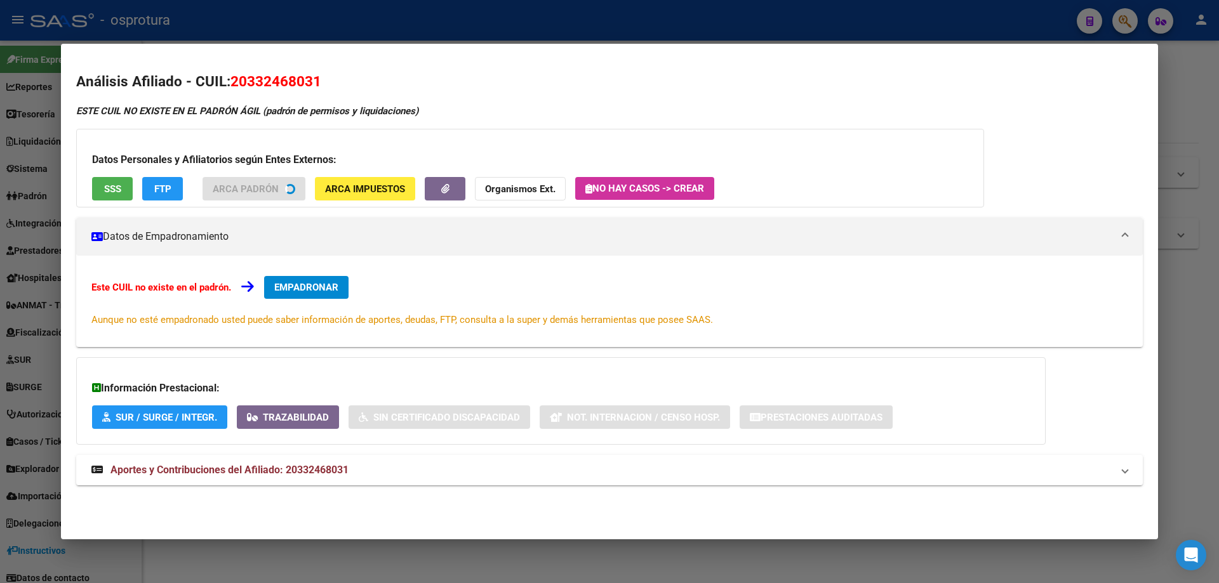
click at [122, 186] on button "SSS" at bounding box center [112, 188] width 41 height 23
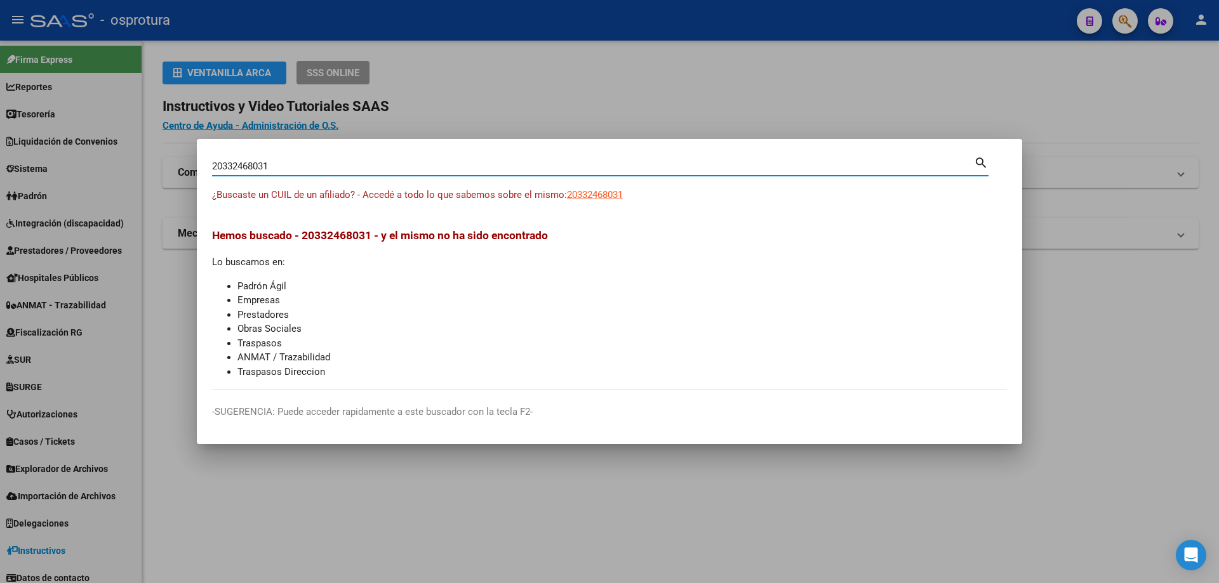
click at [464, 168] on input "20332468031" at bounding box center [593, 166] width 762 height 11
paste input "-33306822-3"
type input "20333068223"
click at [594, 192] on span "20333068223" at bounding box center [595, 194] width 56 height 11
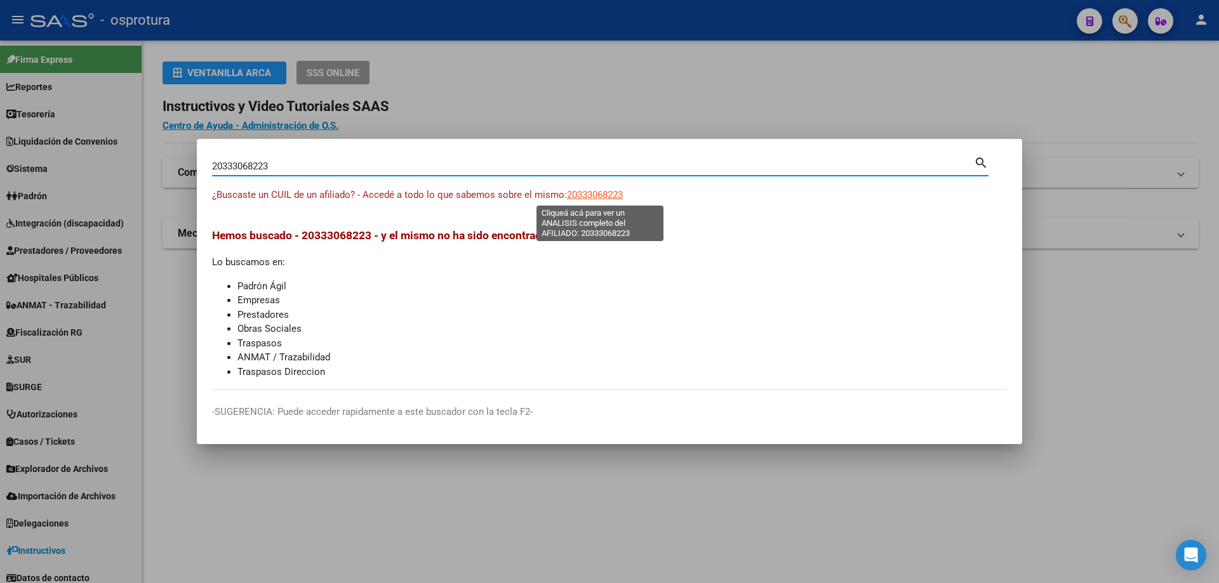
type textarea "20333068223"
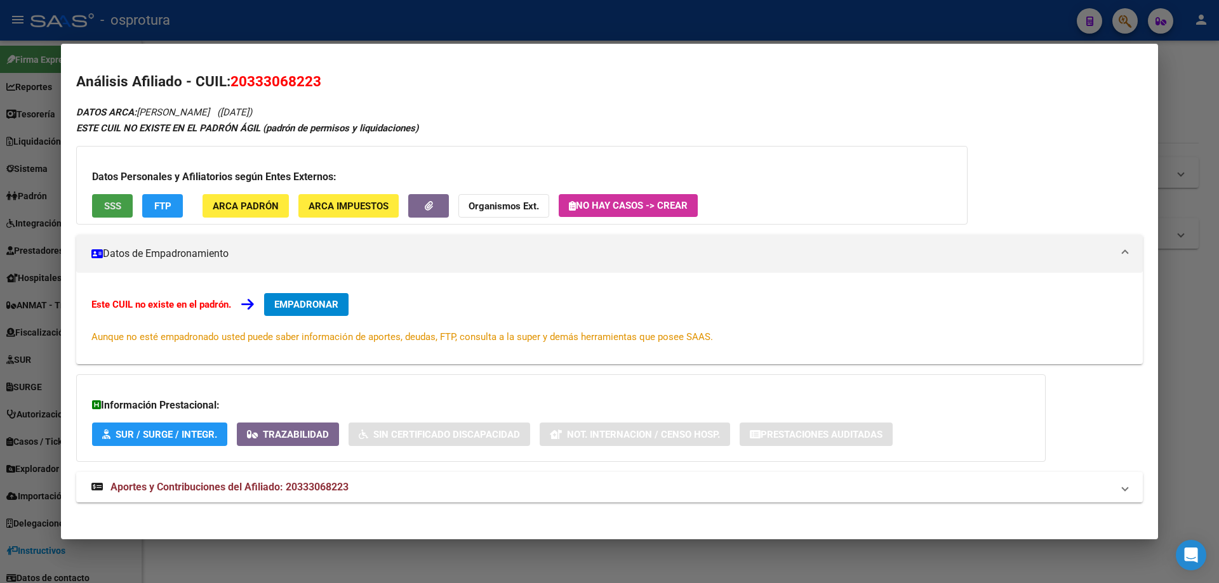
click at [110, 211] on span "SSS" at bounding box center [112, 206] width 17 height 11
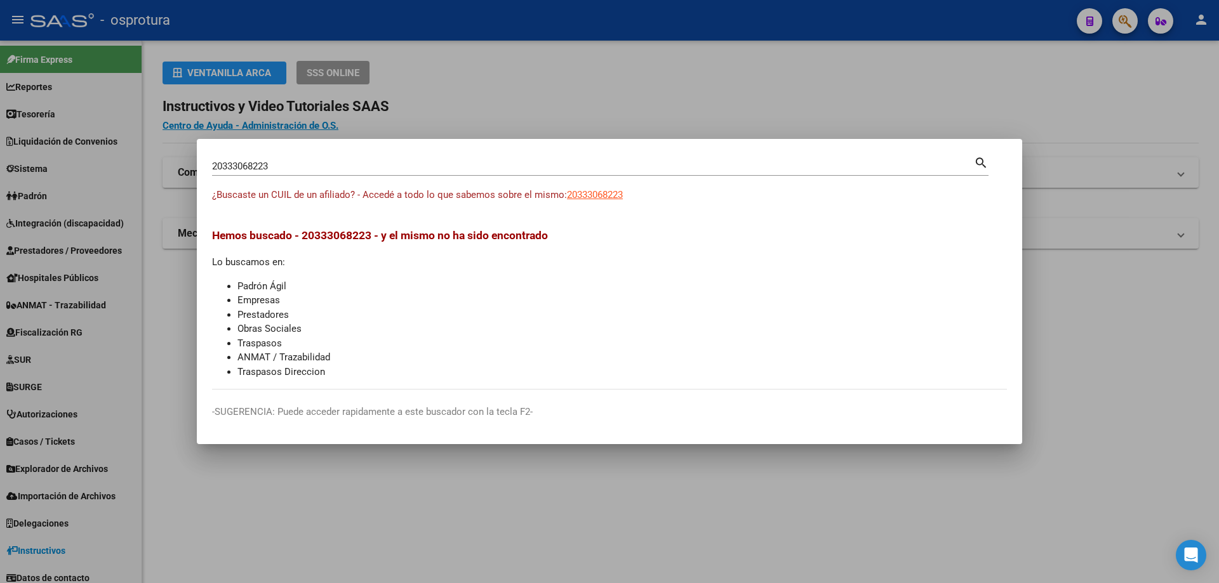
click at [357, 166] on input "20333068223" at bounding box center [593, 166] width 762 height 11
paste input "-33325448-5"
type input "20333254485"
click at [595, 190] on span "20333254485" at bounding box center [595, 194] width 56 height 11
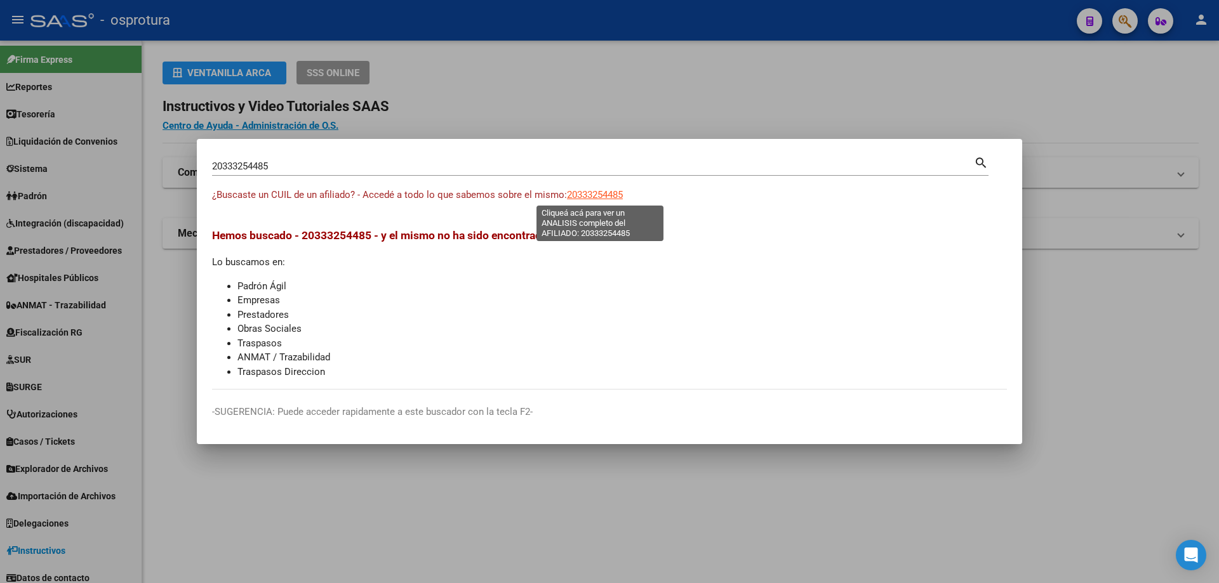
type textarea "20333254485"
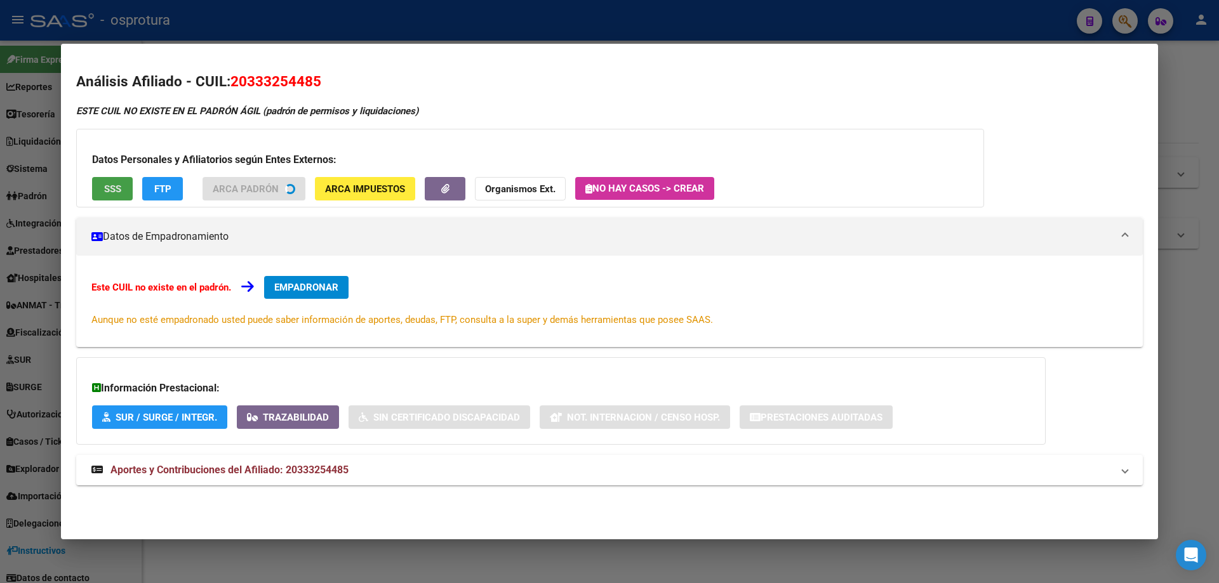
click at [104, 194] on span "SSS" at bounding box center [112, 188] width 17 height 11
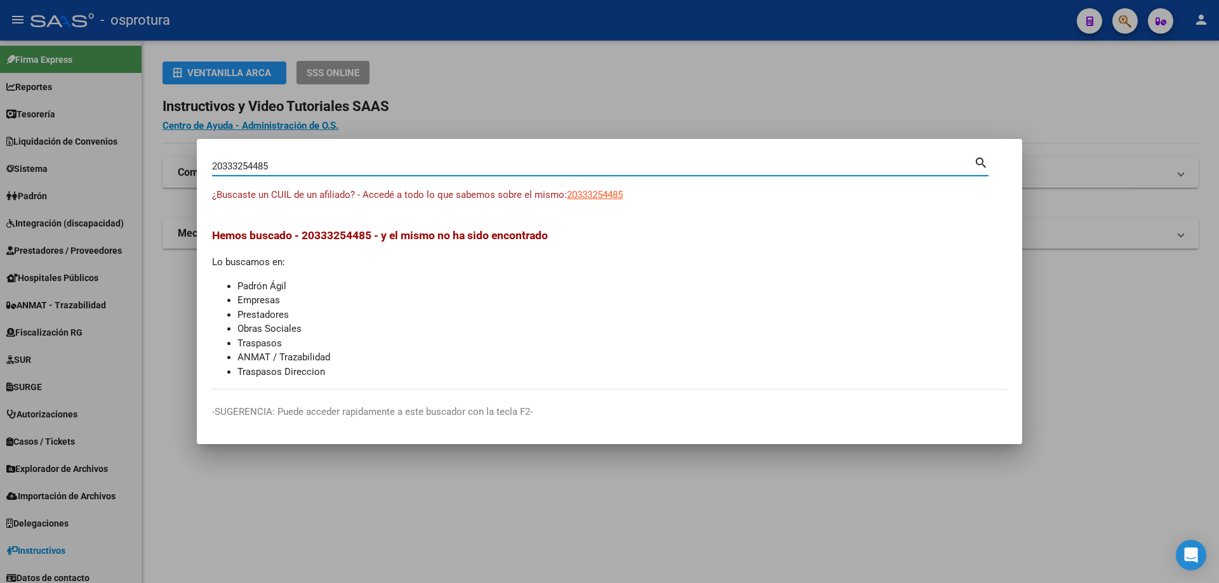
click at [395, 171] on input "20333254485" at bounding box center [593, 166] width 762 height 11
paste input "-33338272-6"
type input "20333382726"
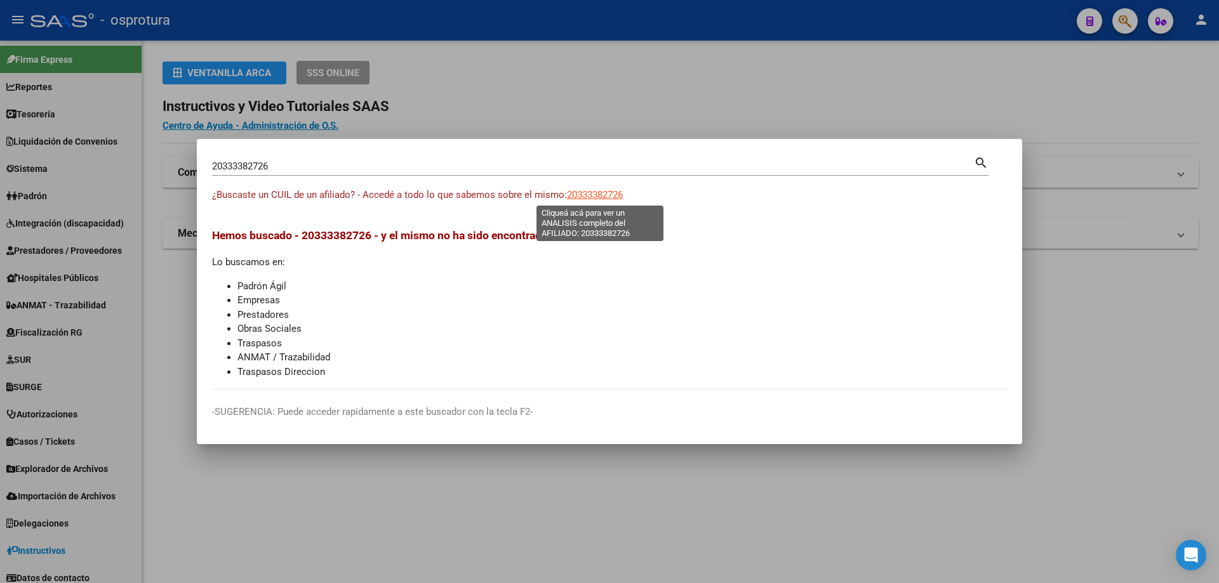
click at [610, 190] on span "20333382726" at bounding box center [595, 194] width 56 height 11
type textarea "20333382726"
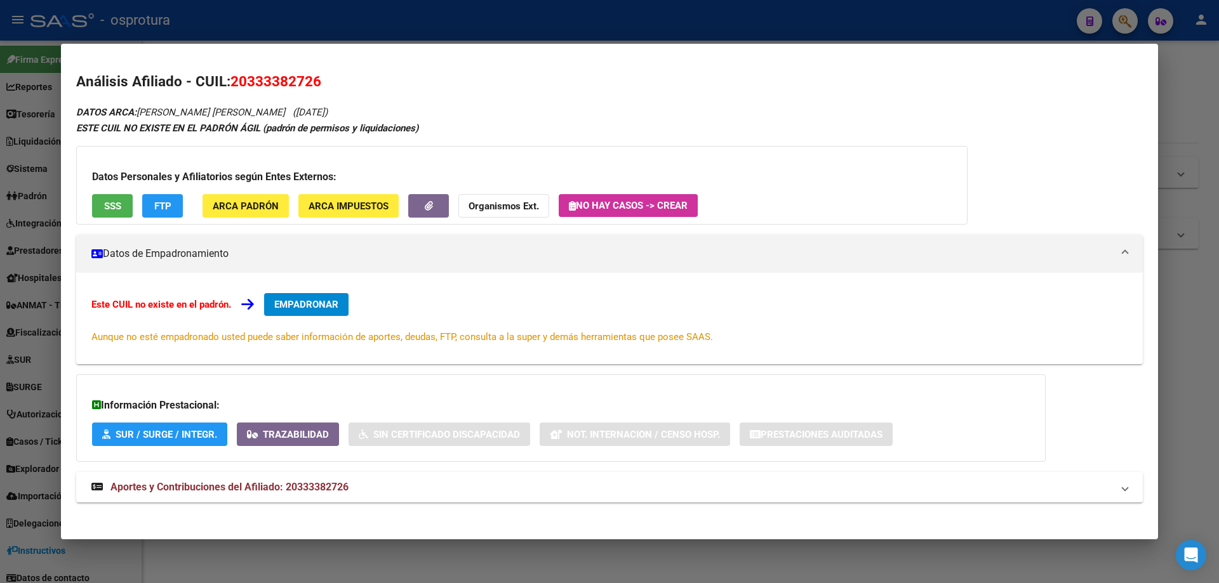
click at [112, 211] on span "SSS" at bounding box center [112, 206] width 17 height 11
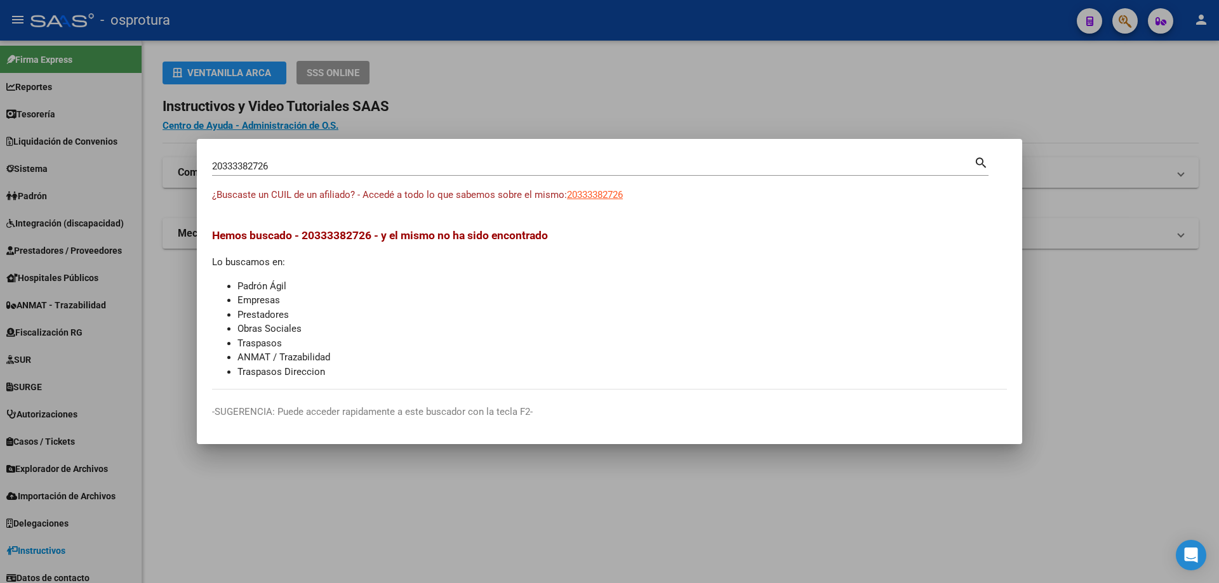
click at [443, 169] on input "20333382726" at bounding box center [593, 166] width 762 height 11
paste input "-33348009-4"
type input "20333480094"
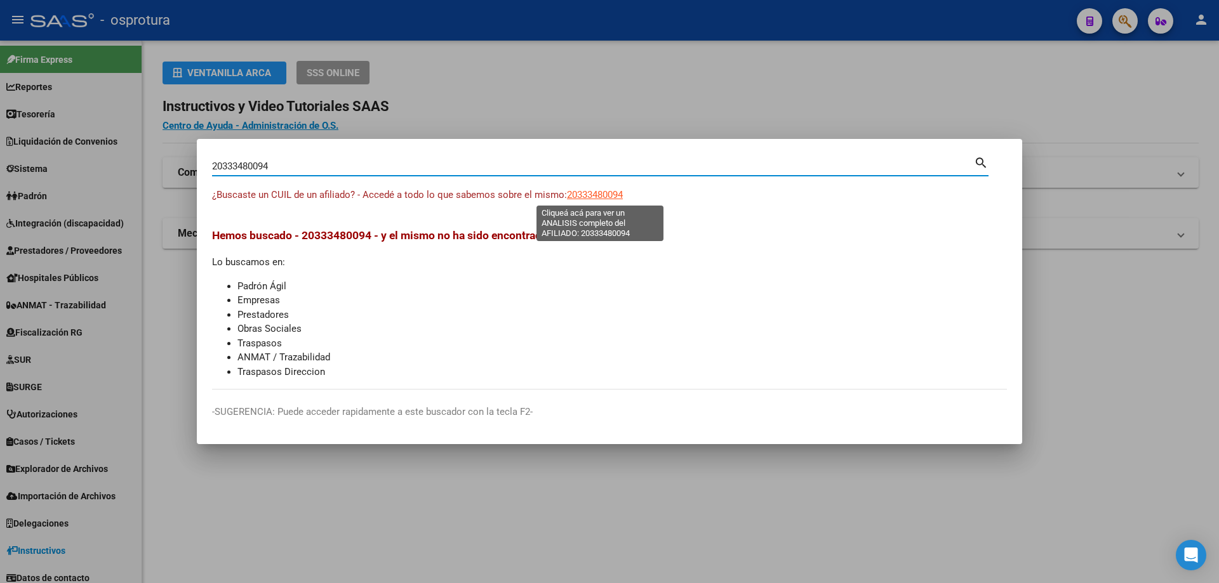
click at [602, 195] on span "20333480094" at bounding box center [595, 194] width 56 height 11
type textarea "20333480094"
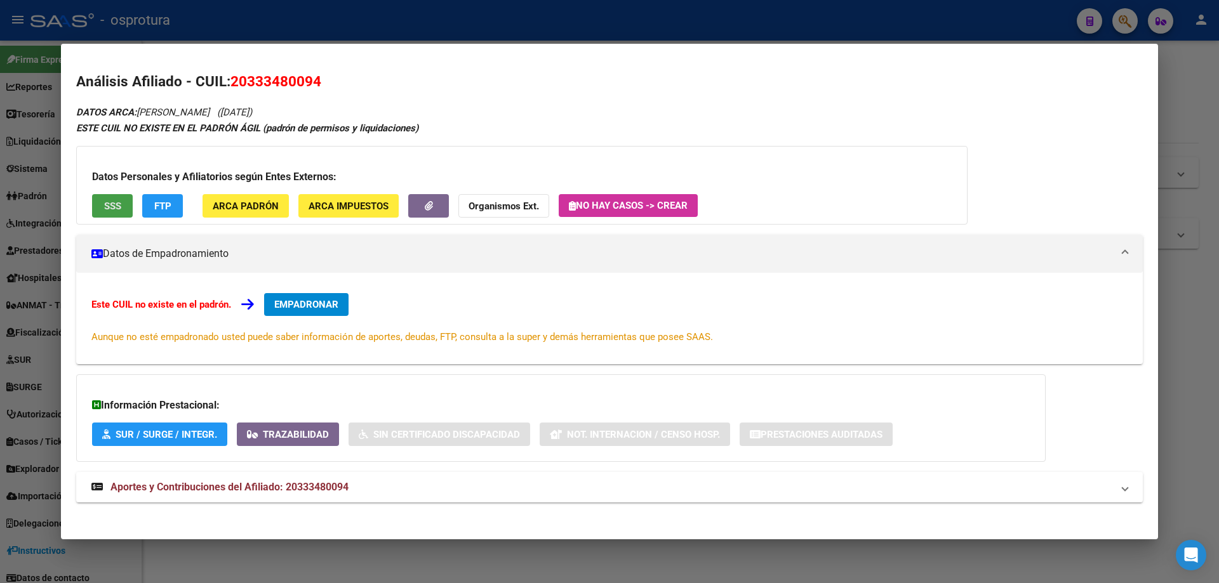
click at [128, 203] on button "SSS" at bounding box center [112, 205] width 41 height 23
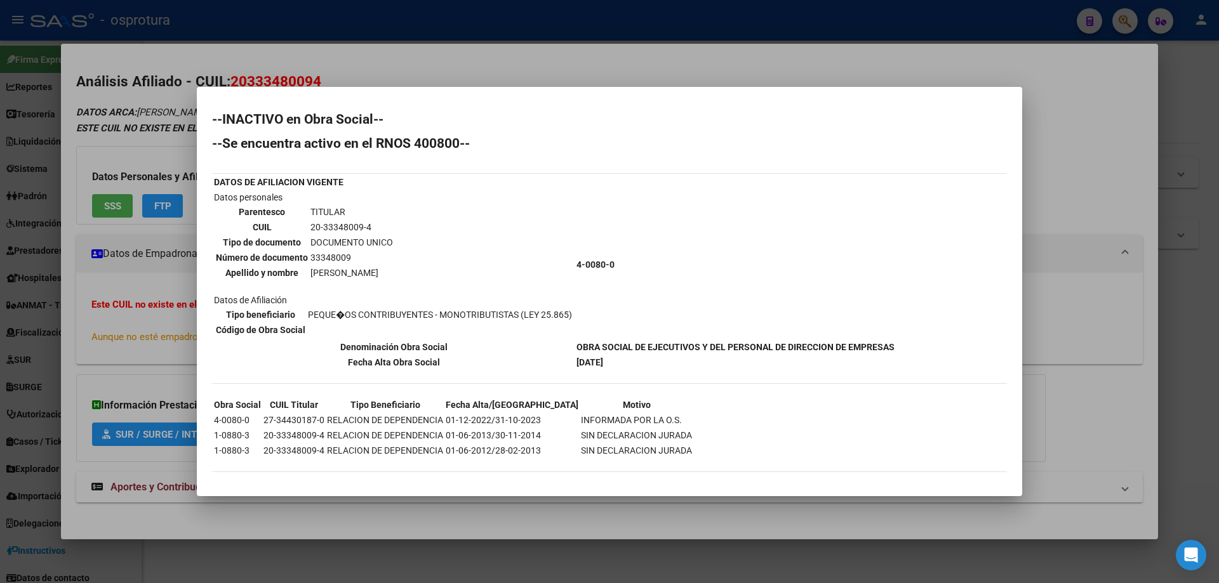
scroll to position [4, 0]
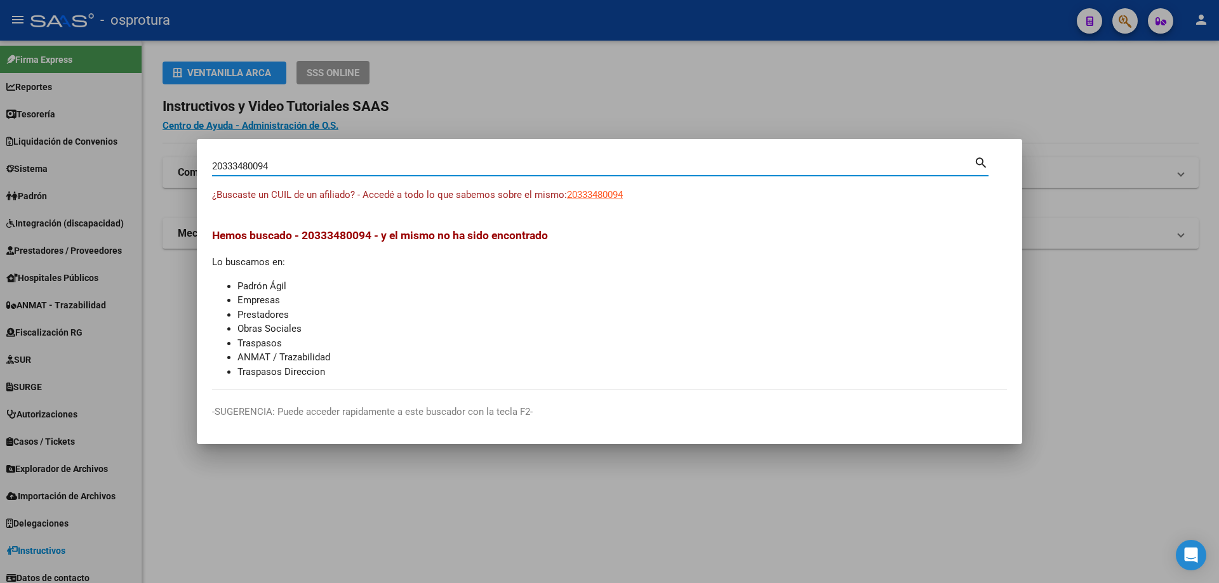
click at [449, 162] on input "20333480094" at bounding box center [593, 166] width 762 height 11
paste input "-33362548-3"
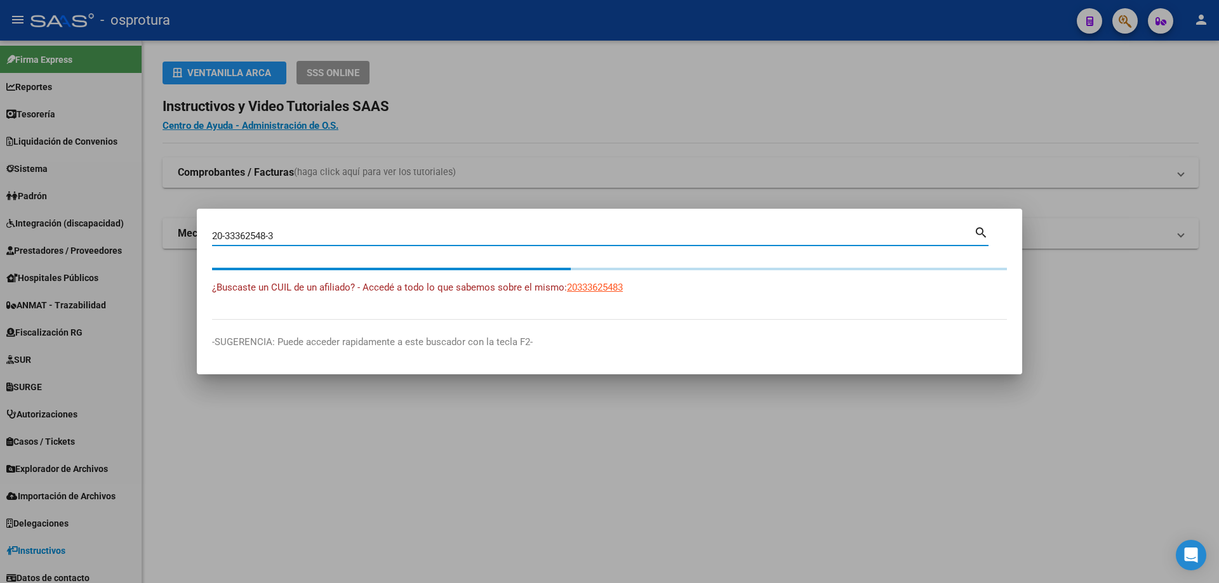
type input "20333625483"
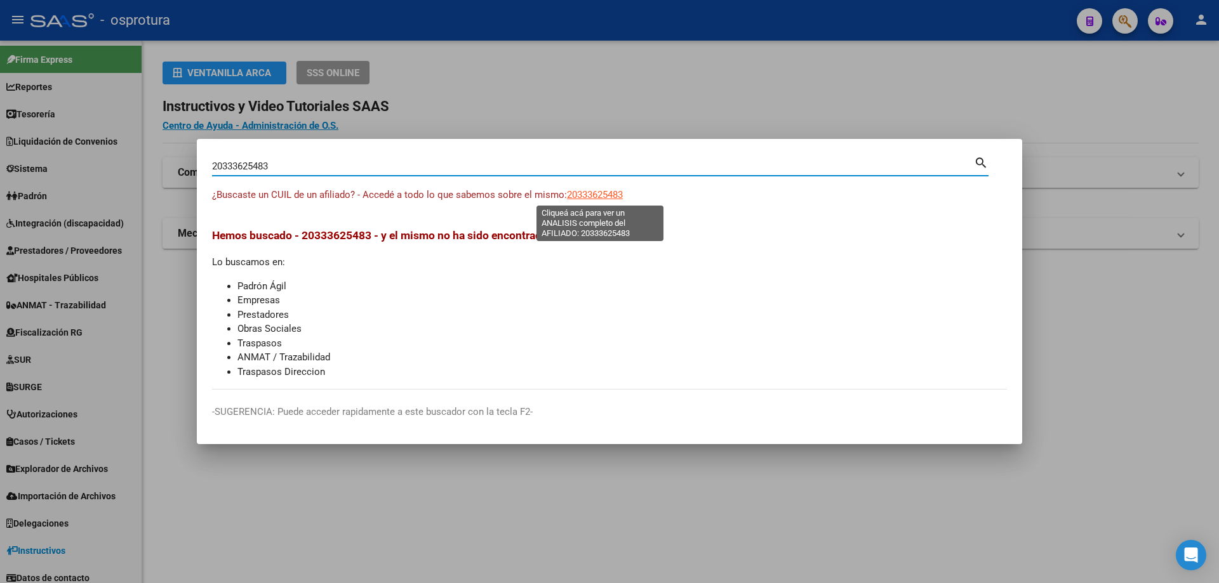
click at [604, 192] on span "20333625483" at bounding box center [595, 194] width 56 height 11
type textarea "20333625483"
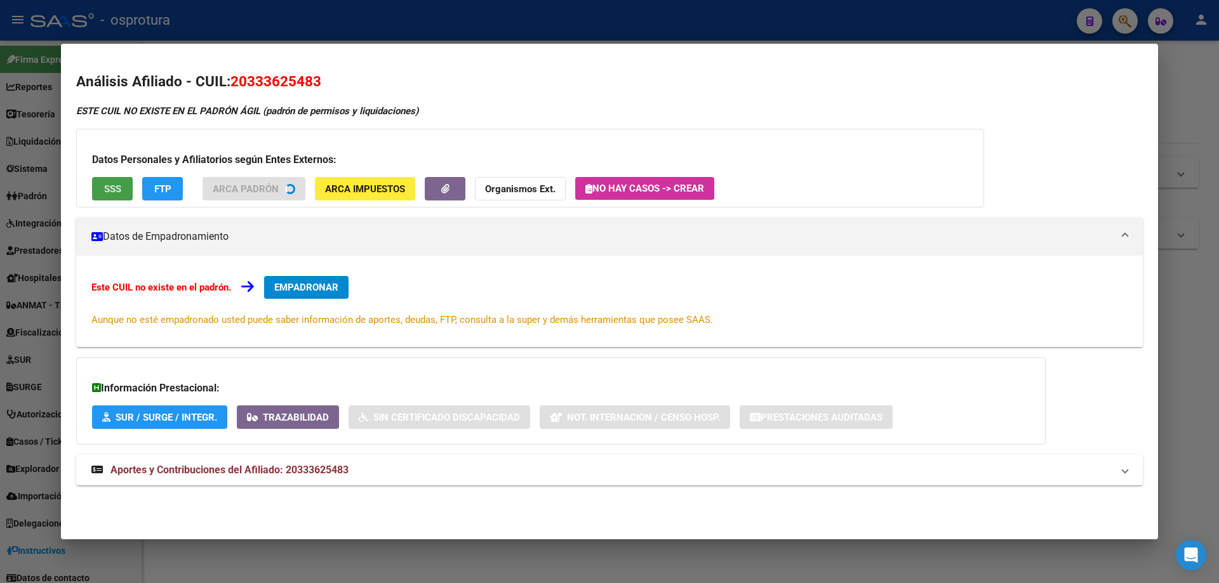
click at [110, 199] on button "SSS" at bounding box center [112, 188] width 41 height 23
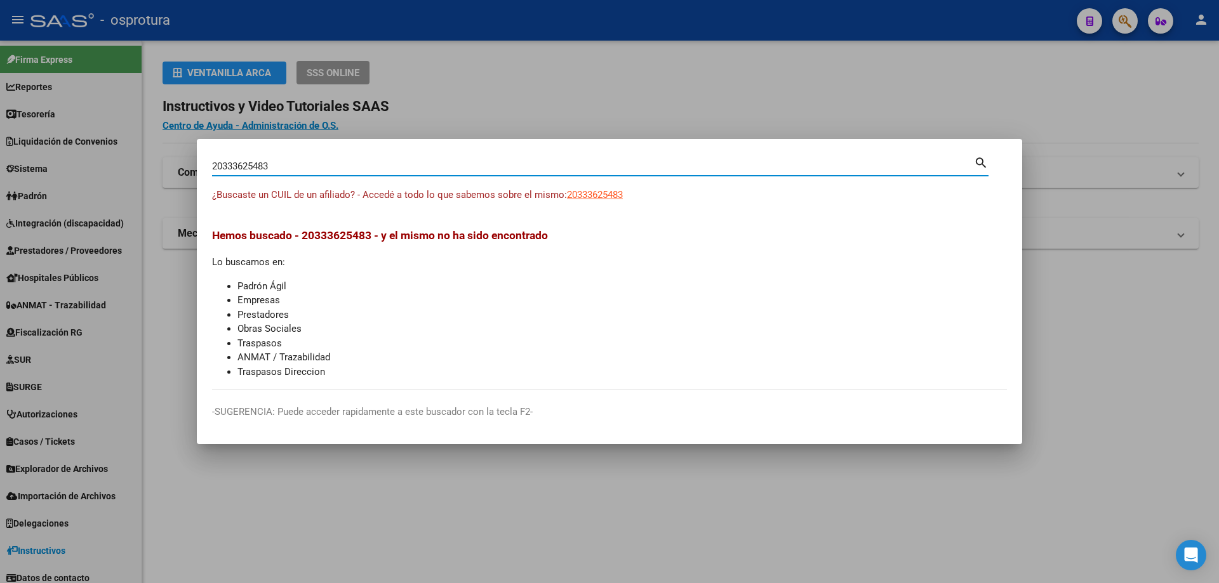
click at [555, 161] on input "20333625483" at bounding box center [593, 166] width 762 height 11
paste input "-33365981-7"
type input "20333659817"
click at [588, 204] on div "¿Buscaste un CUIL de un afiliado? - Accedé a todo lo que sabemos sobre el mismo…" at bounding box center [609, 202] width 795 height 29
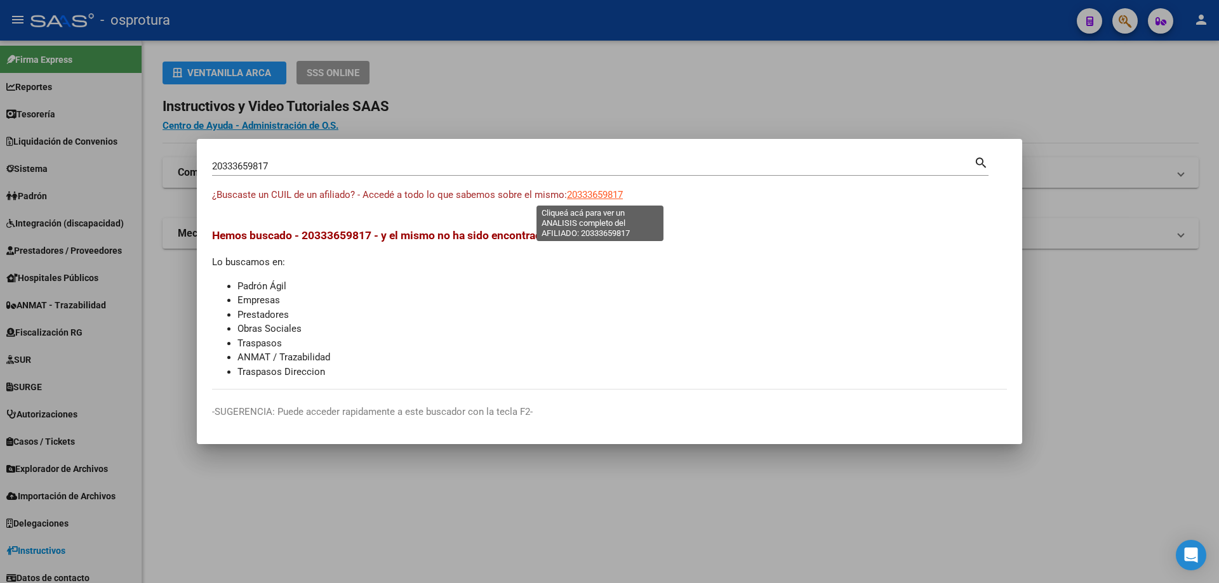
click at [592, 189] on span "20333659817" at bounding box center [595, 194] width 56 height 11
type textarea "20333659817"
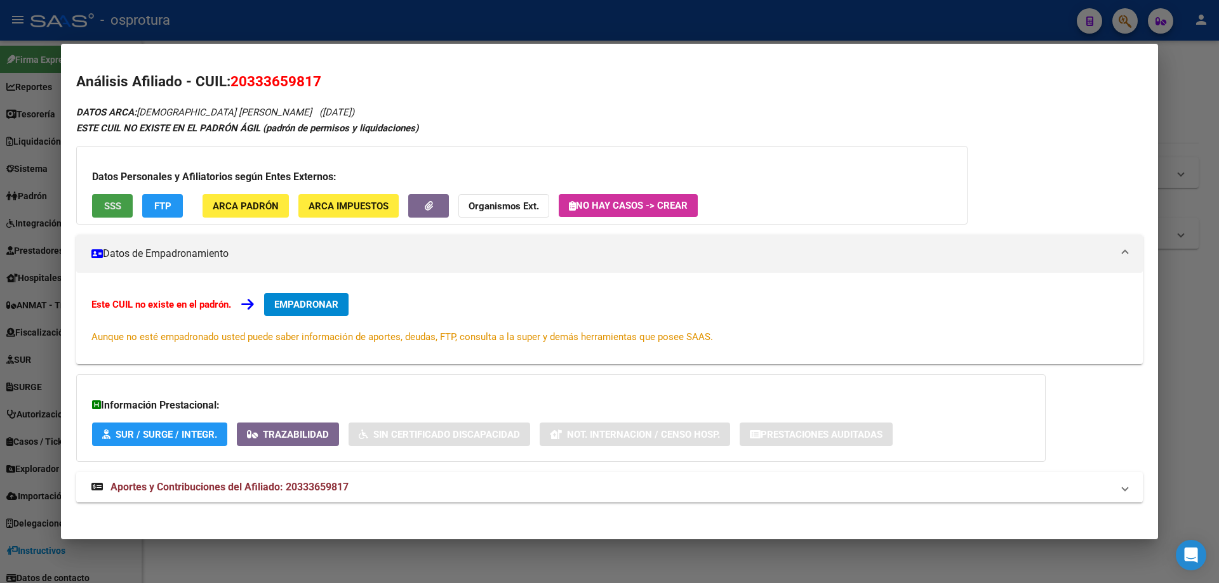
click at [102, 187] on div "Datos Personales y Afiliatorios según Entes Externos: SSS FTP ARCA Padrón ARCA …" at bounding box center [521, 185] width 891 height 79
click at [110, 216] on button "SSS" at bounding box center [112, 205] width 41 height 23
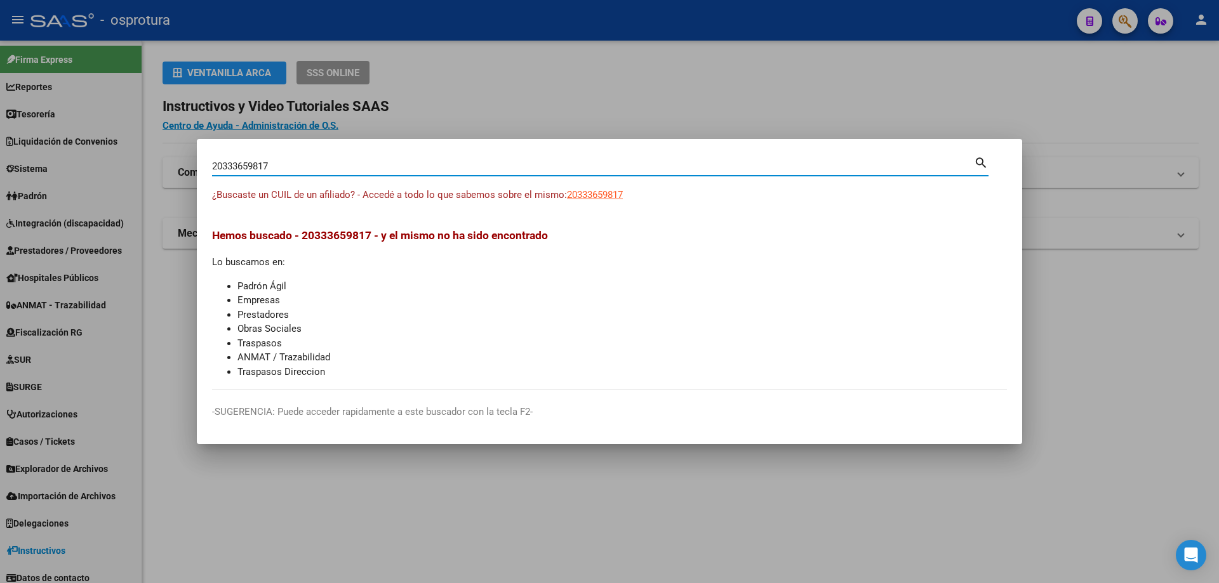
click at [331, 162] on input "20333659817" at bounding box center [593, 166] width 762 height 11
paste input "-33373185-2"
type input "20333731852"
click at [602, 190] on span "20333731852" at bounding box center [595, 194] width 56 height 11
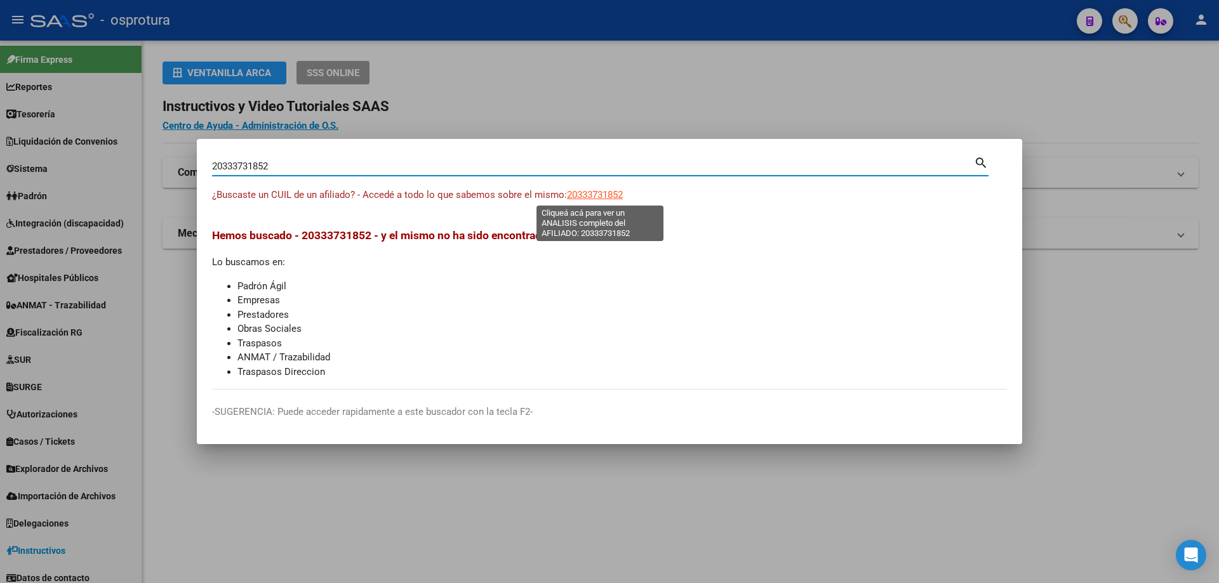
type textarea "20333731852"
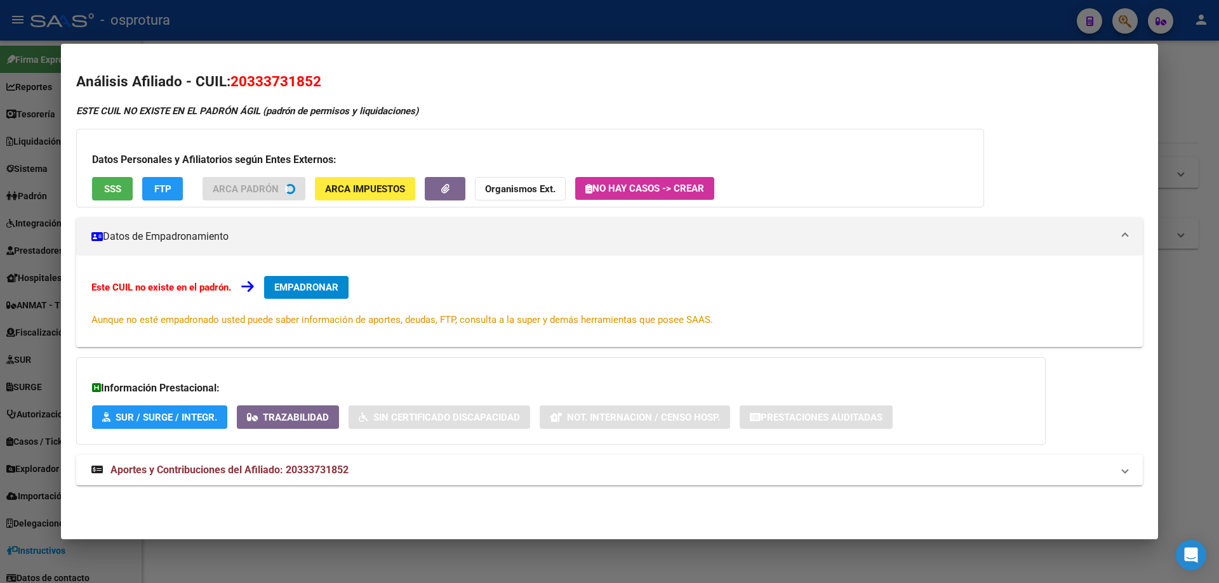
click at [117, 197] on button "SSS" at bounding box center [112, 188] width 41 height 23
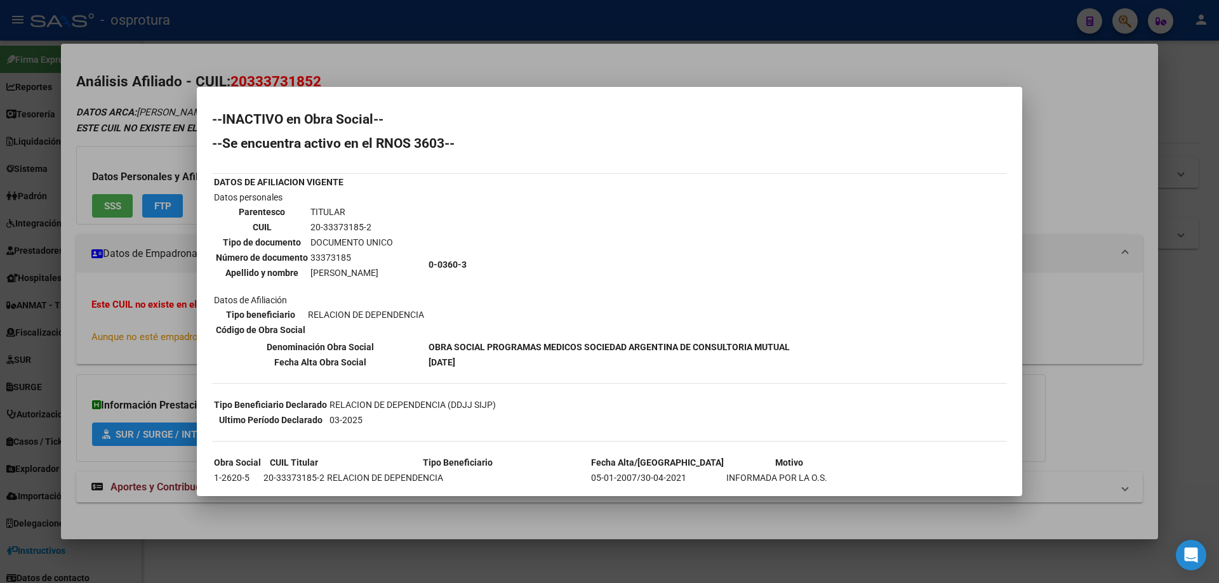
scroll to position [183, 0]
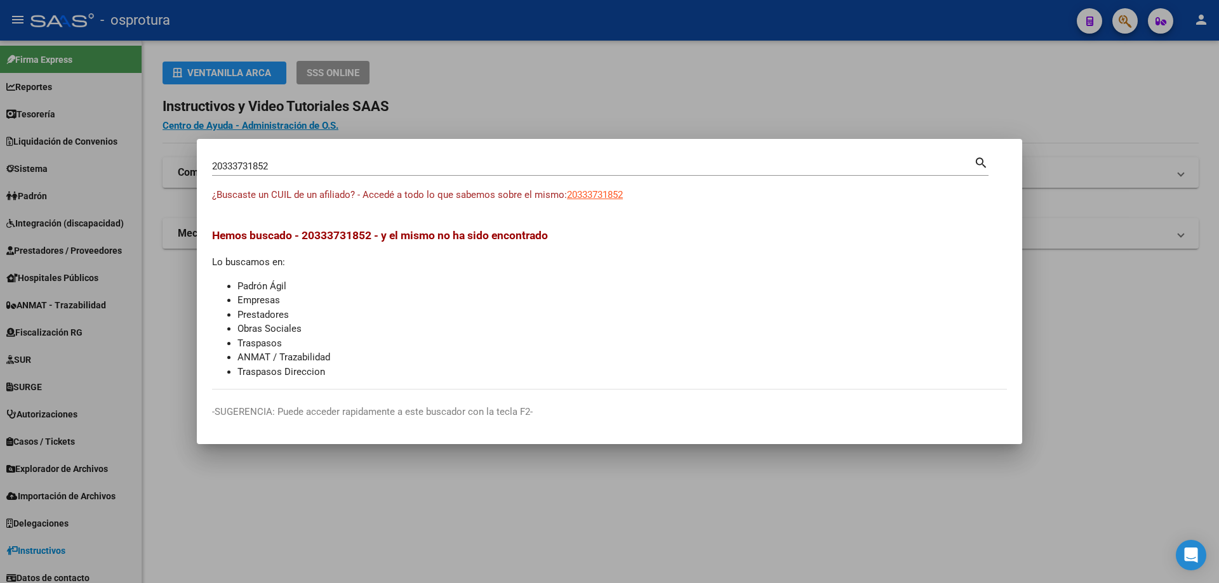
click at [286, 169] on input "20333731852" at bounding box center [593, 166] width 762 height 11
paste input "-33421398-7"
type input "20334213987"
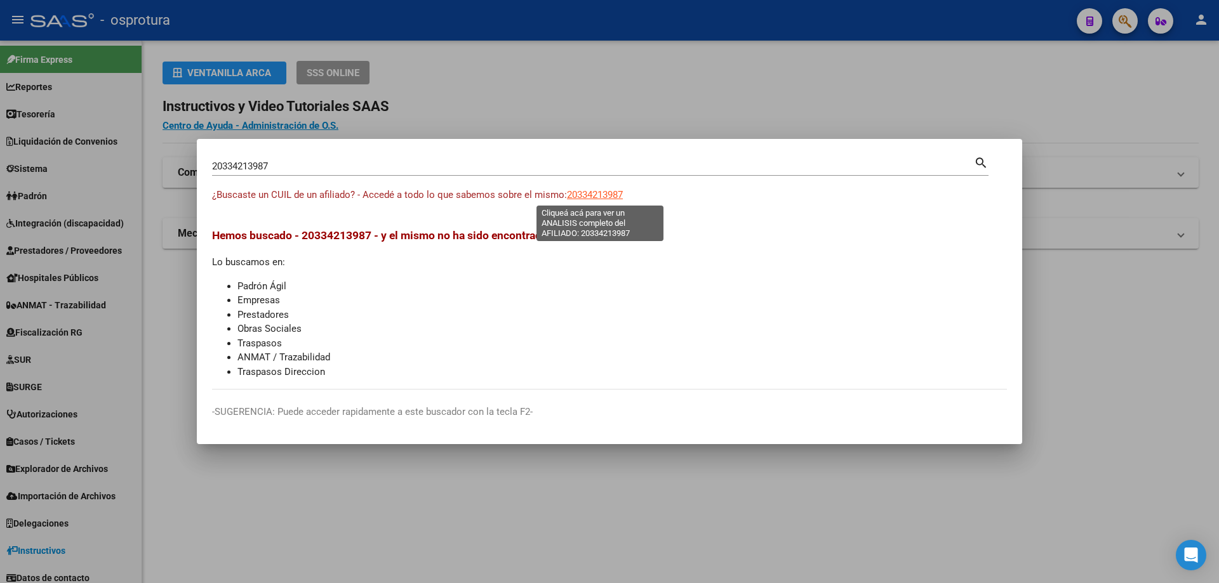
click at [588, 197] on span "20334213987" at bounding box center [595, 194] width 56 height 11
type textarea "20334213987"
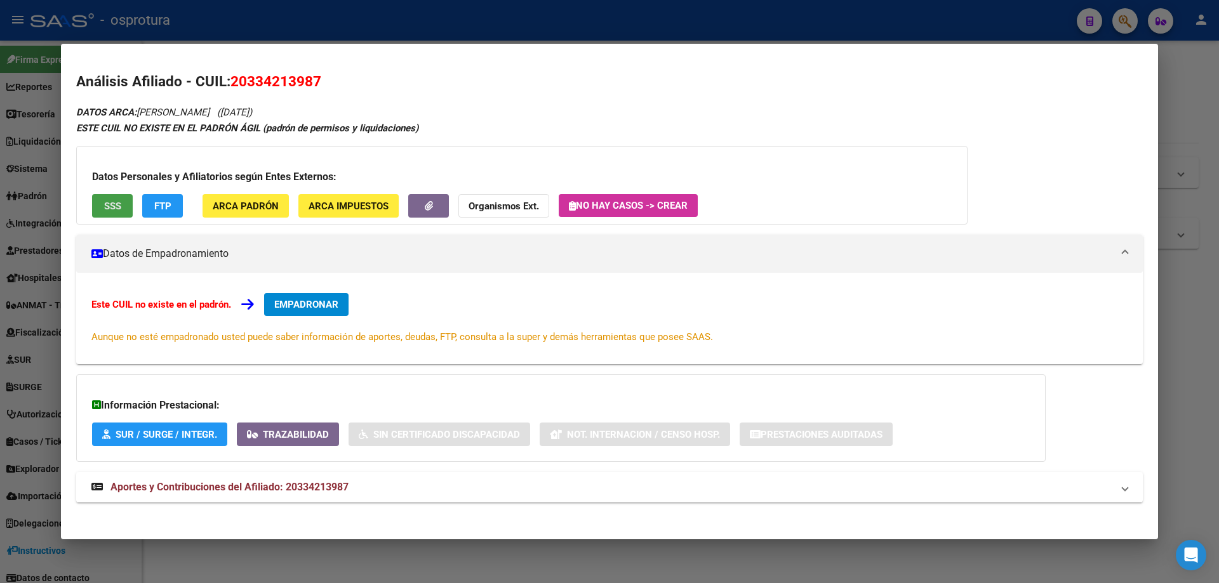
click at [105, 204] on span "SSS" at bounding box center [112, 206] width 17 height 11
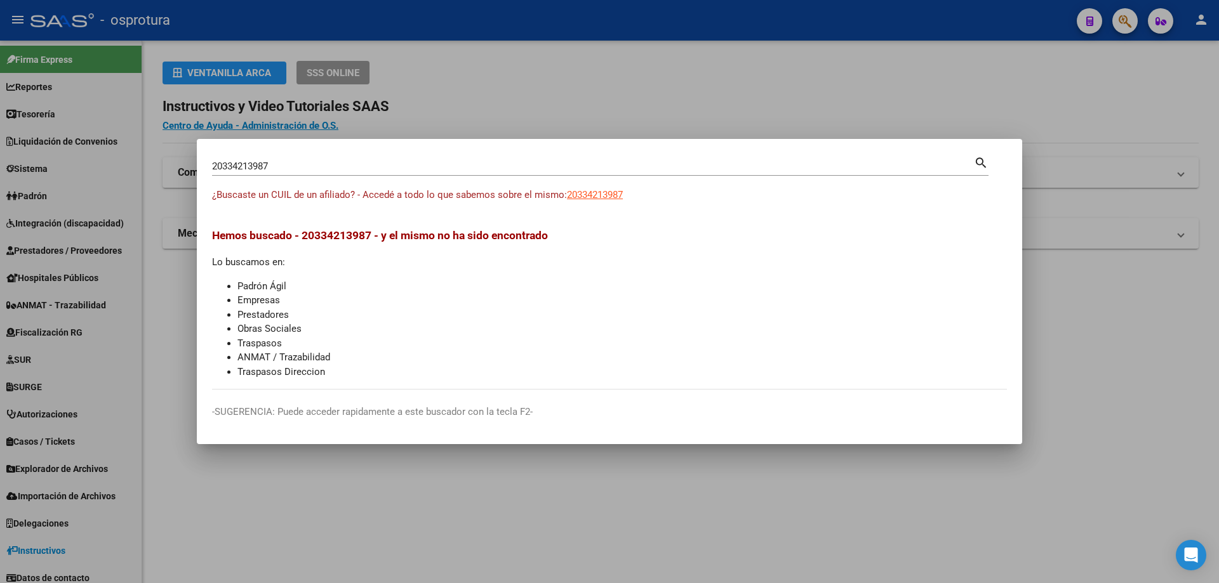
click at [353, 162] on input "20334213987" at bounding box center [593, 166] width 762 height 11
paste input "-33422034-"
type input "20334220347"
click at [600, 193] on span "20334220347" at bounding box center [595, 194] width 56 height 11
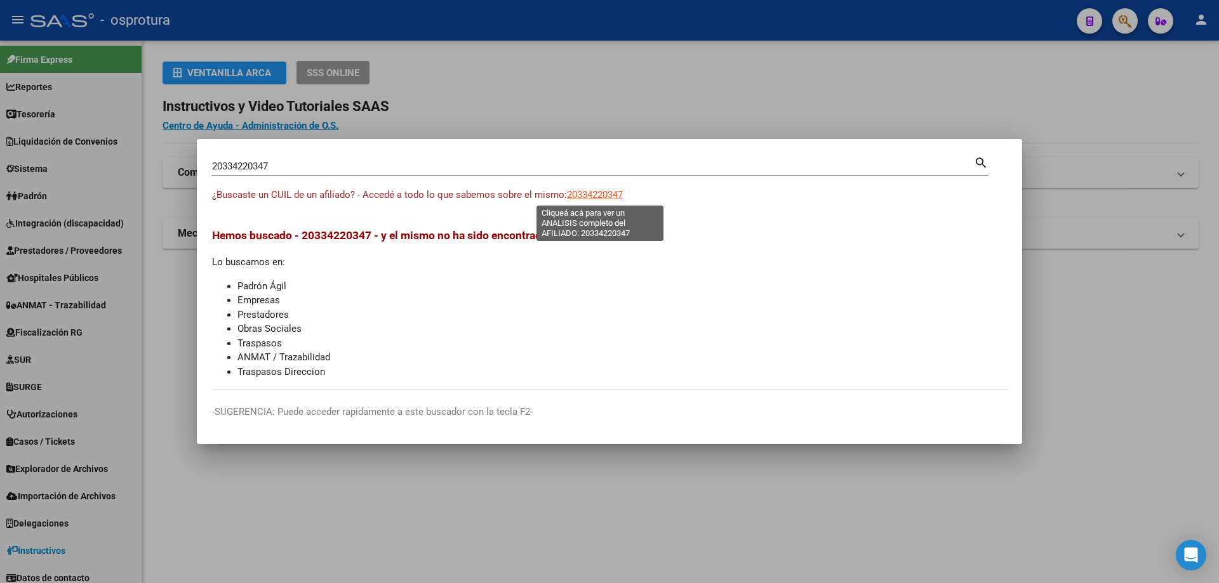
type textarea "20334220347"
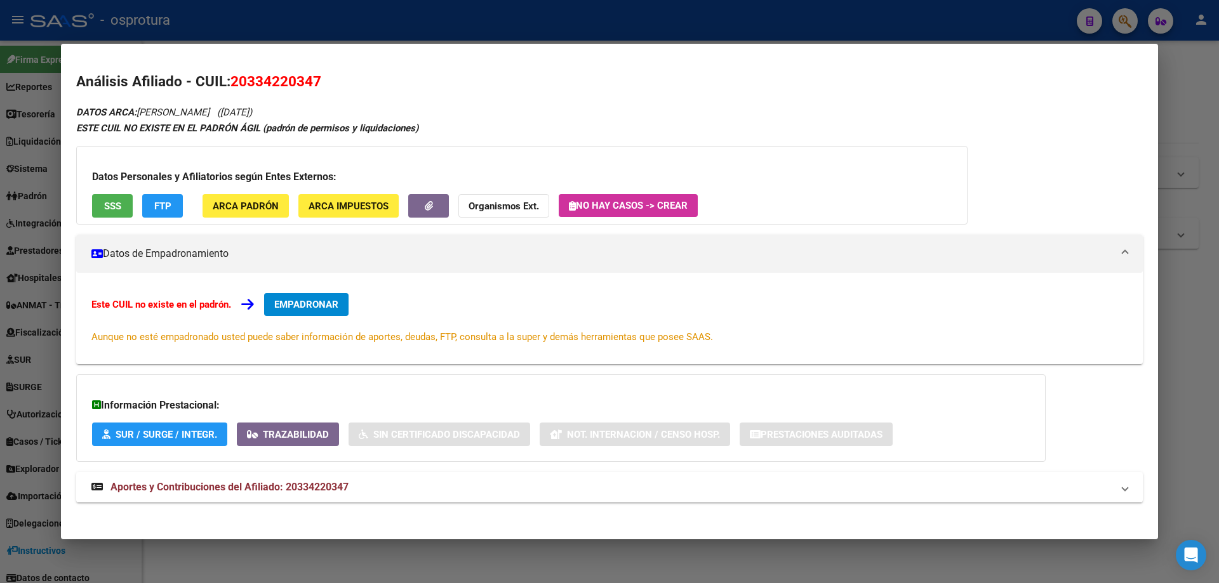
click at [99, 208] on button "SSS" at bounding box center [112, 205] width 41 height 23
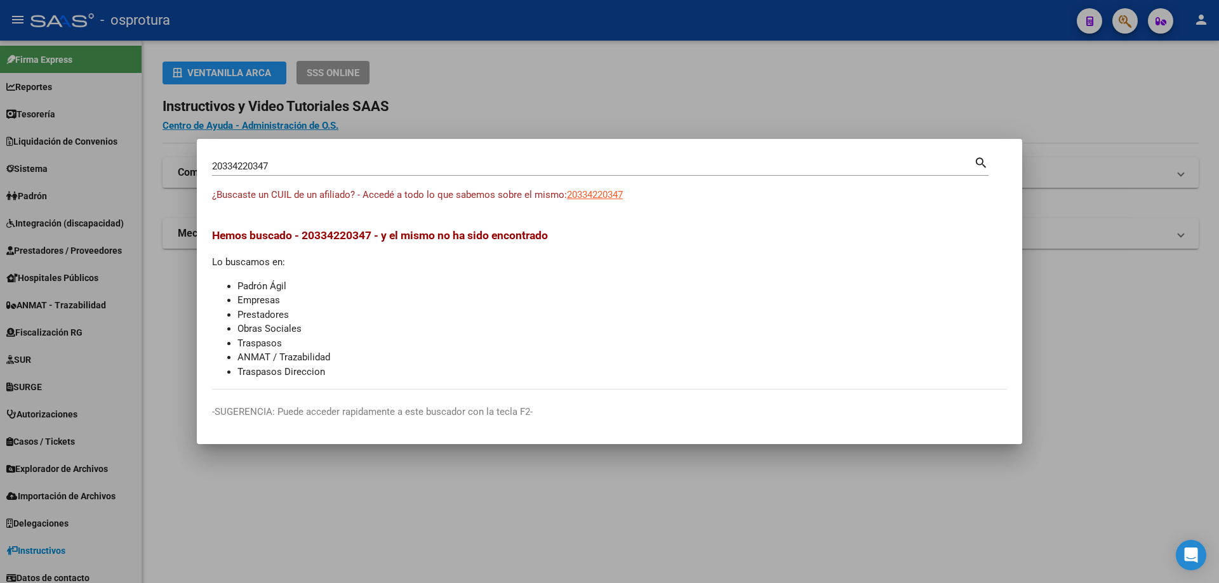
click at [316, 171] on input "20334220347" at bounding box center [593, 166] width 762 height 11
paste input "-33482622-9"
type input "20334826229"
click at [623, 199] on span "20334826229" at bounding box center [595, 194] width 56 height 11
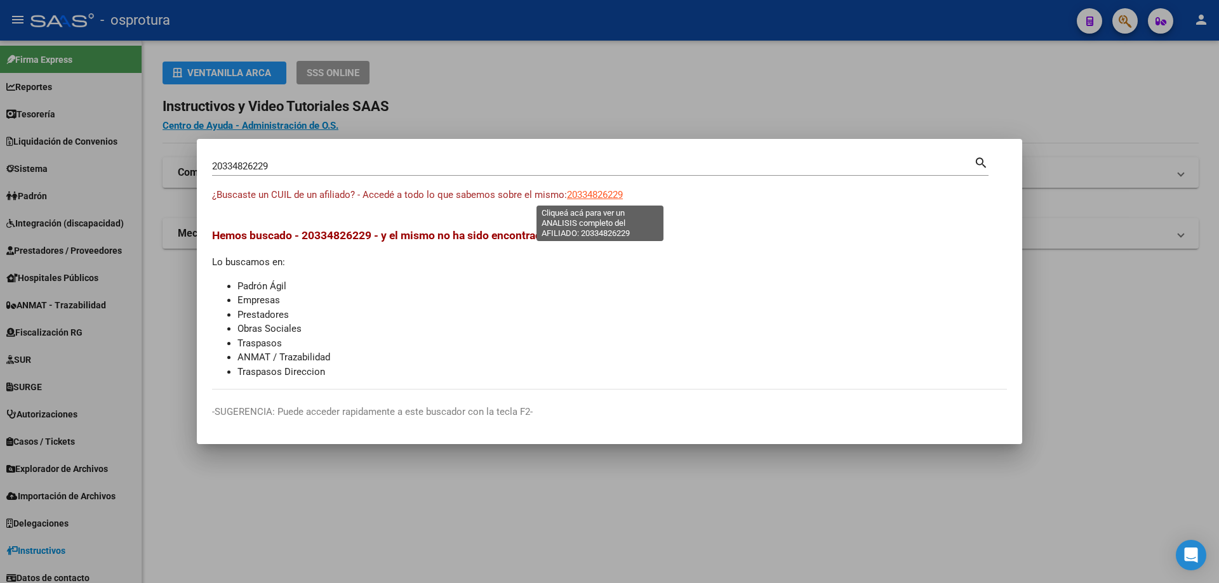
type textarea "20334826229"
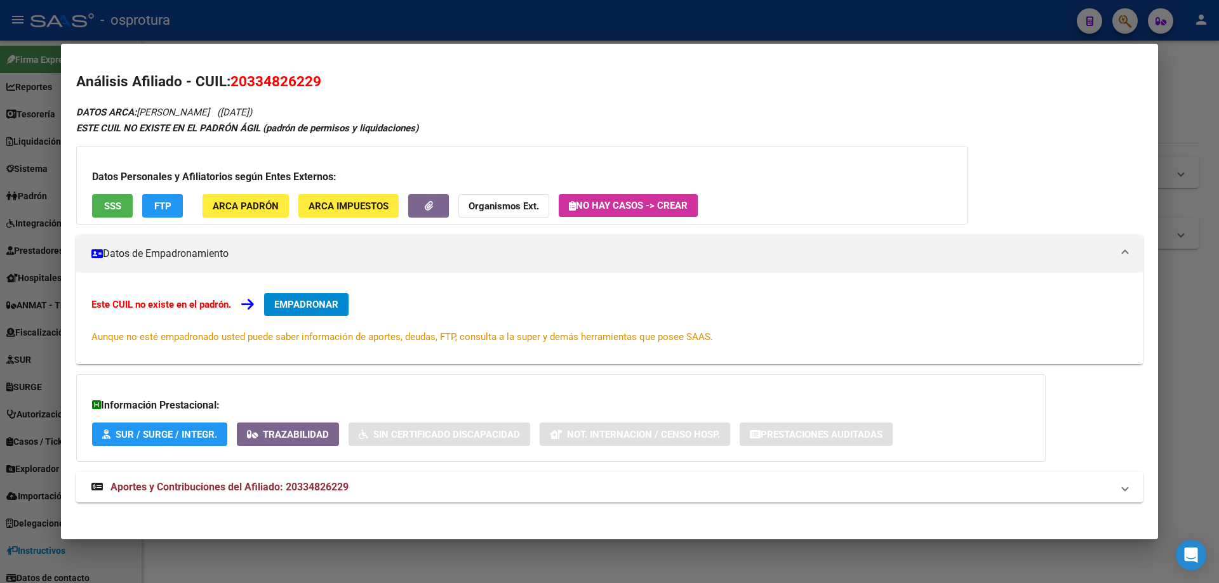
click at [105, 192] on div "Datos Personales y Afiliatorios según Entes Externos: SSS FTP ARCA Padrón ARCA …" at bounding box center [521, 185] width 891 height 79
click at [109, 209] on span "SSS" at bounding box center [112, 206] width 17 height 11
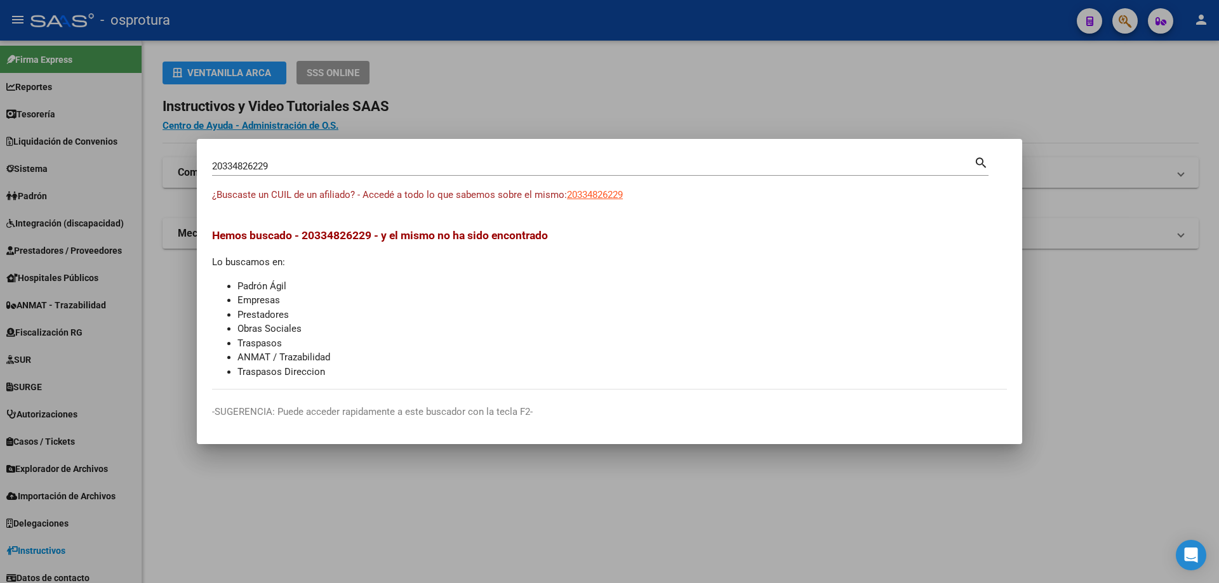
click at [397, 175] on div "20334826229 [PERSON_NAME] (apellido, dni, cuil, [PERSON_NAME], cuit, obra socia…" at bounding box center [593, 166] width 762 height 19
click at [397, 169] on input "20334826229" at bounding box center [593, 166] width 762 height 11
paste input "-33502172-0"
type input "20335021720"
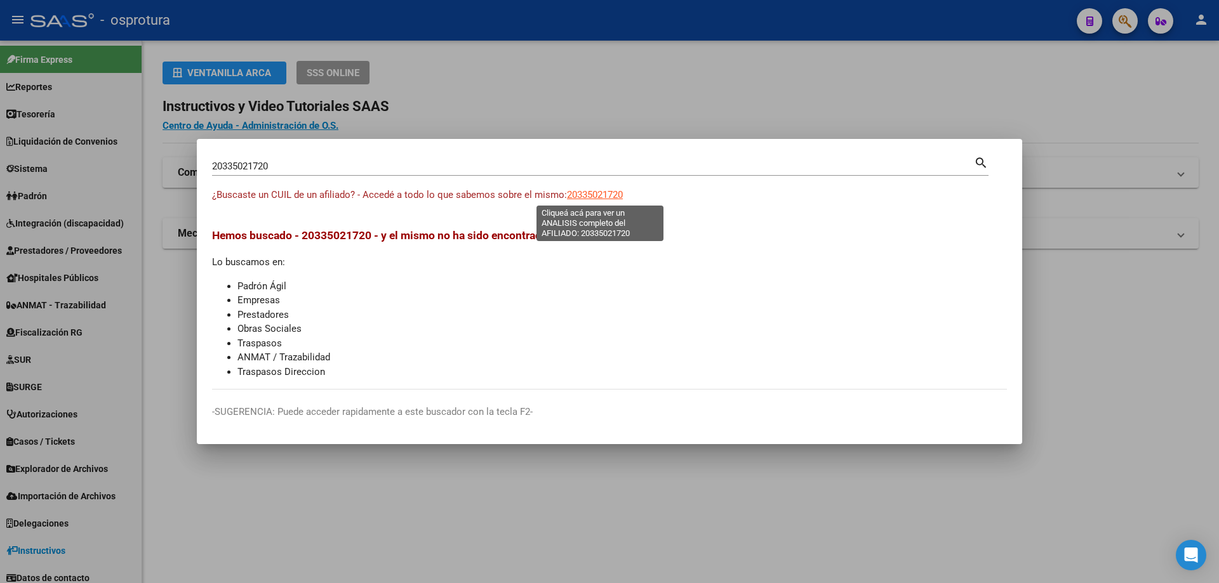
click at [597, 190] on span "20335021720" at bounding box center [595, 194] width 56 height 11
type textarea "20335021720"
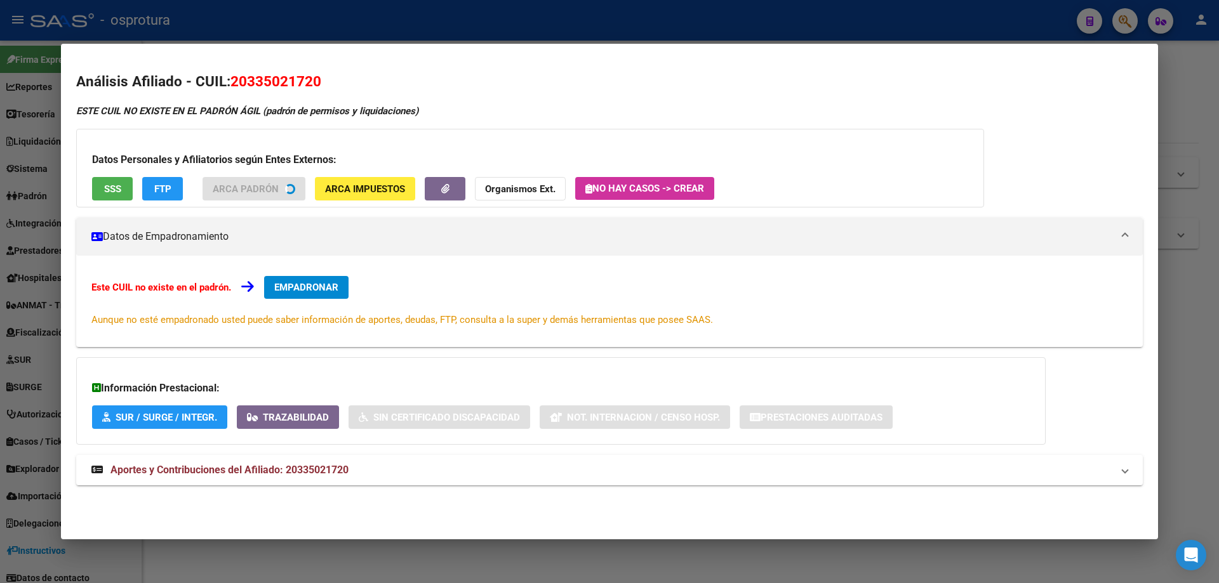
click at [124, 189] on button "SSS" at bounding box center [112, 188] width 41 height 23
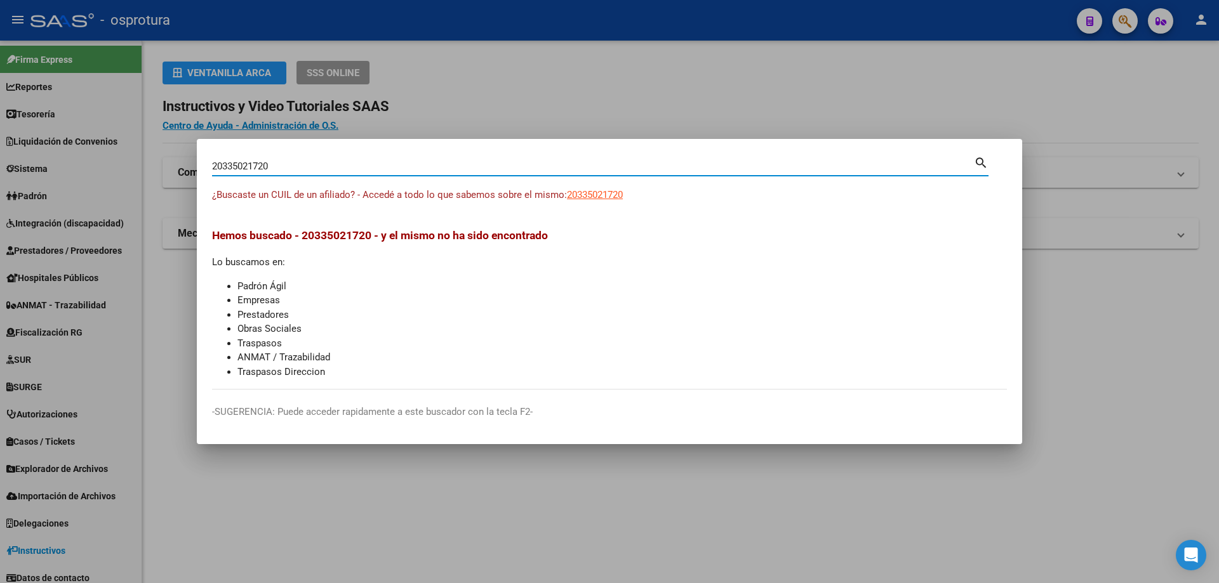
click at [463, 168] on input "20335021720" at bounding box center [593, 166] width 762 height 11
paste input "-33524182-8"
type input "20335241828"
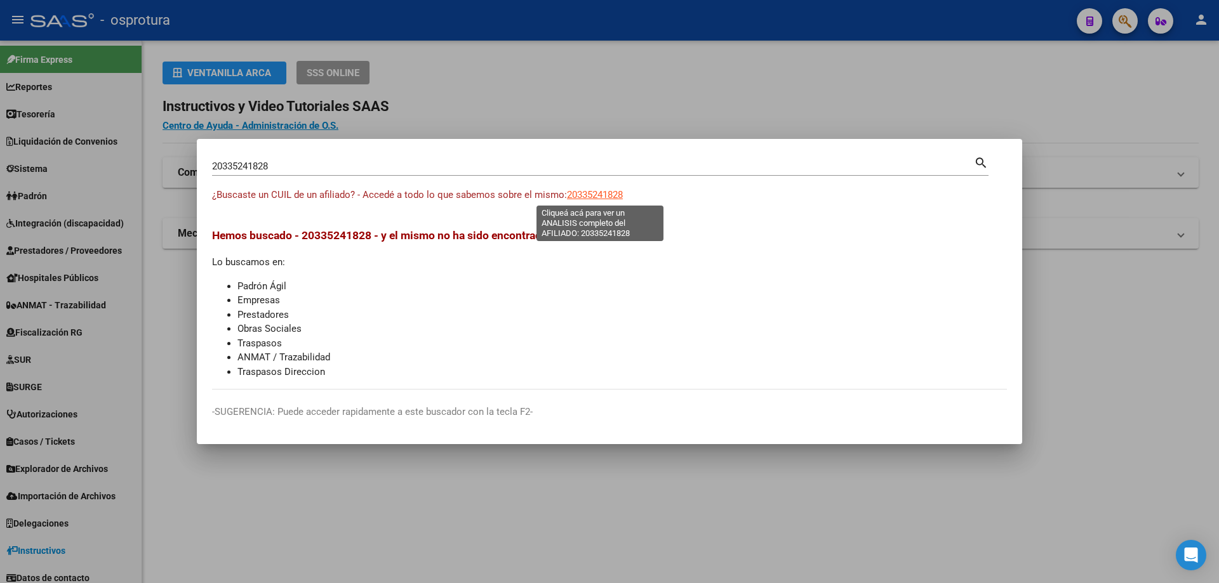
click at [600, 198] on span "20335241828" at bounding box center [595, 194] width 56 height 11
type textarea "20335241828"
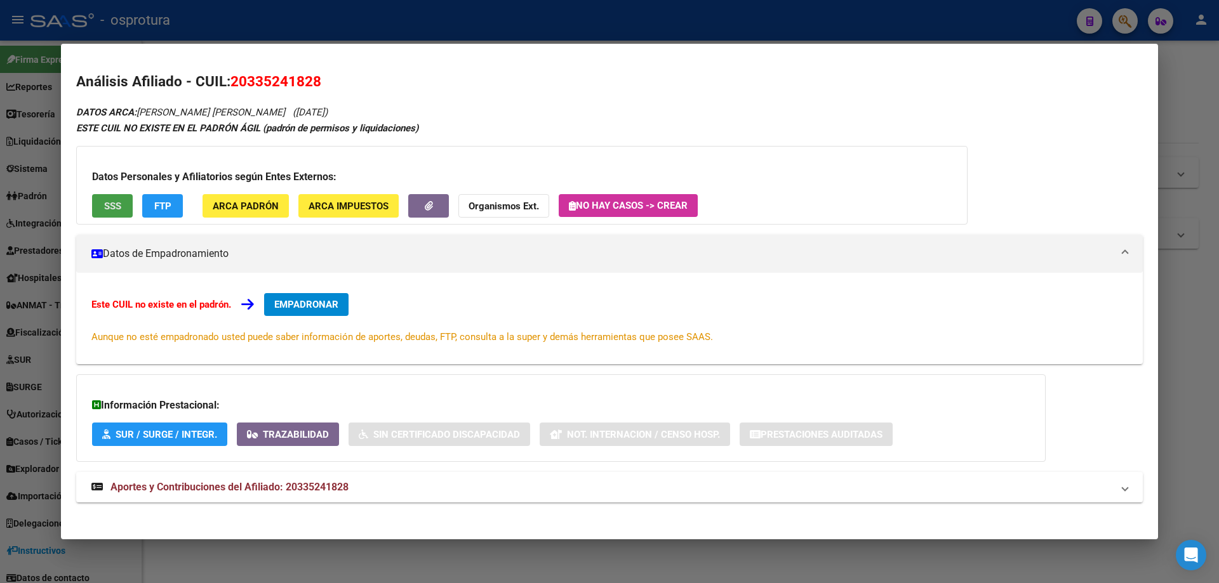
click at [117, 200] on span "SSS" at bounding box center [112, 205] width 17 height 11
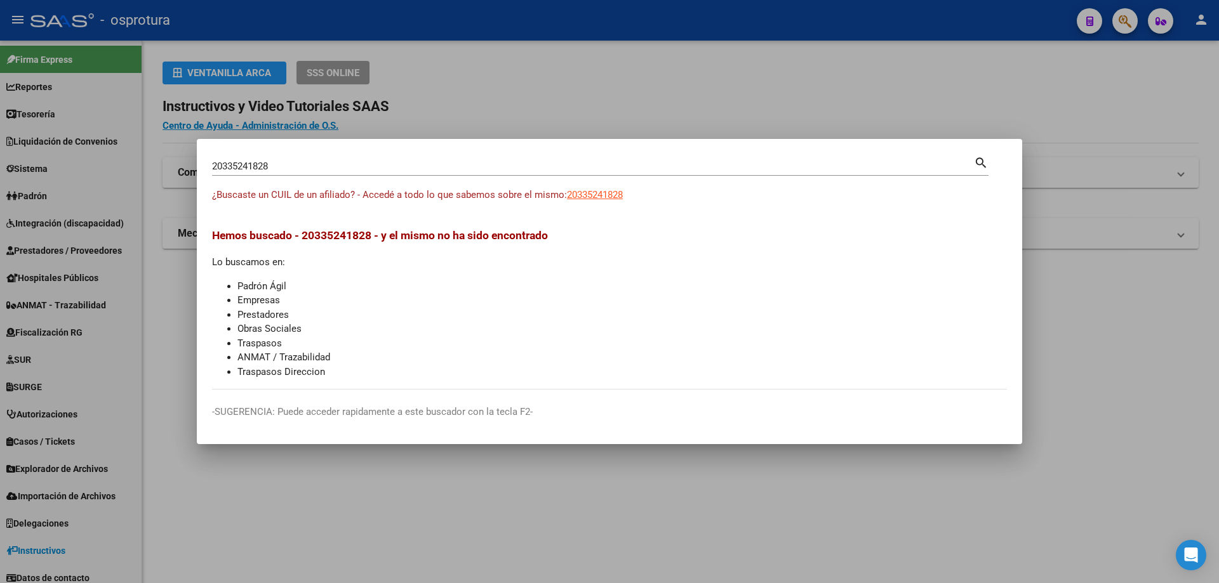
click at [277, 164] on input "20335241828" at bounding box center [593, 166] width 762 height 11
paste input "-33556612-3"
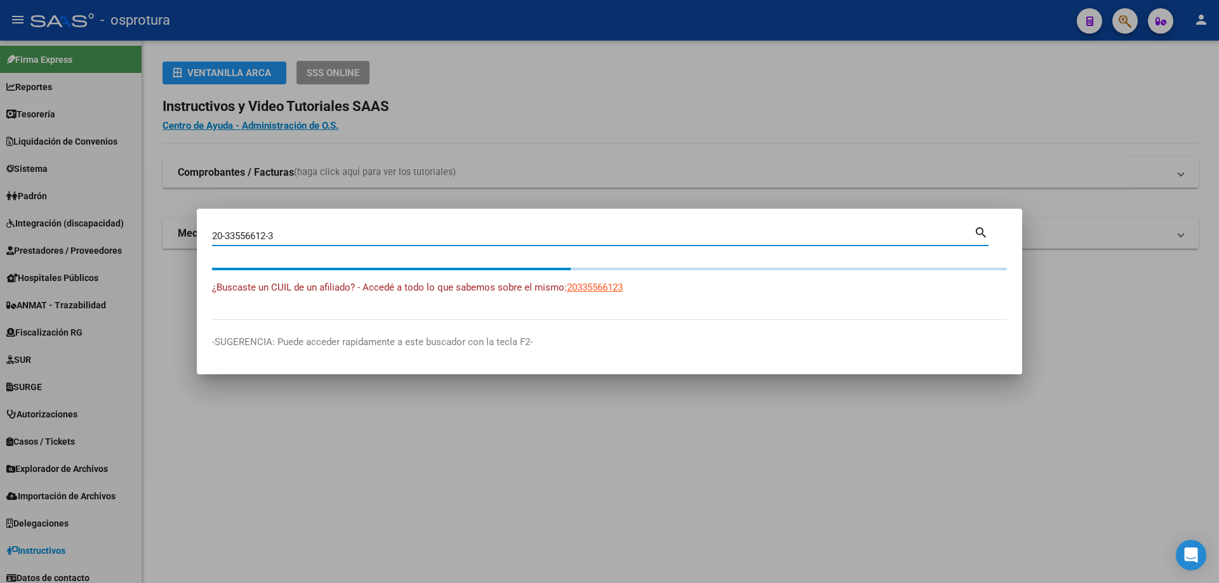
type input "20335566123"
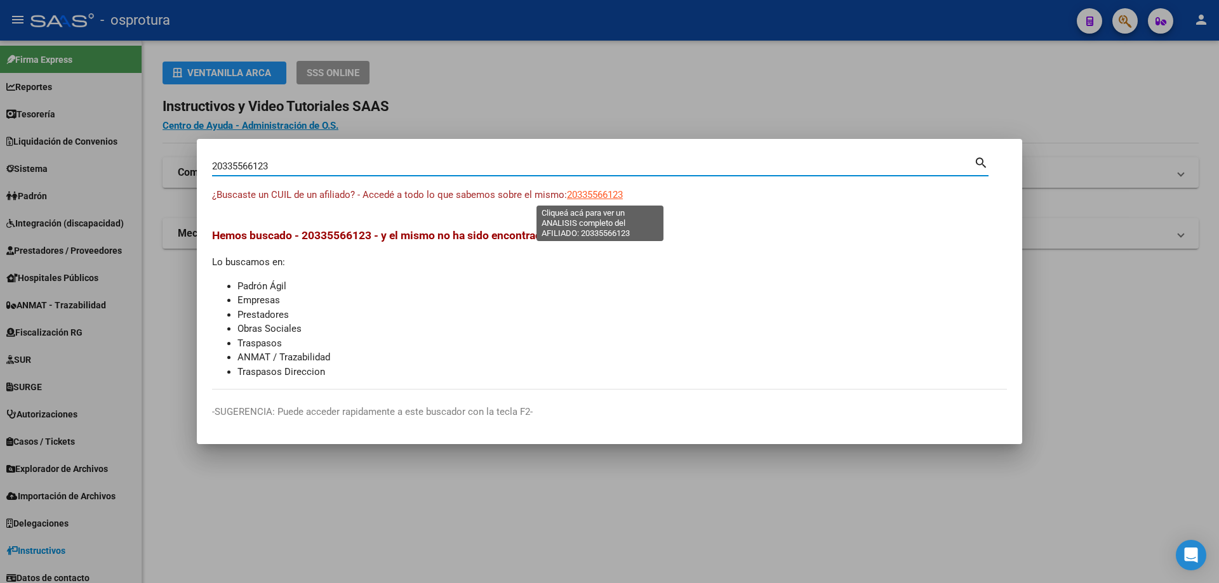
click at [602, 191] on span "20335566123" at bounding box center [595, 194] width 56 height 11
type textarea "20335566123"
